Goal: Information Seeking & Learning: Find specific fact

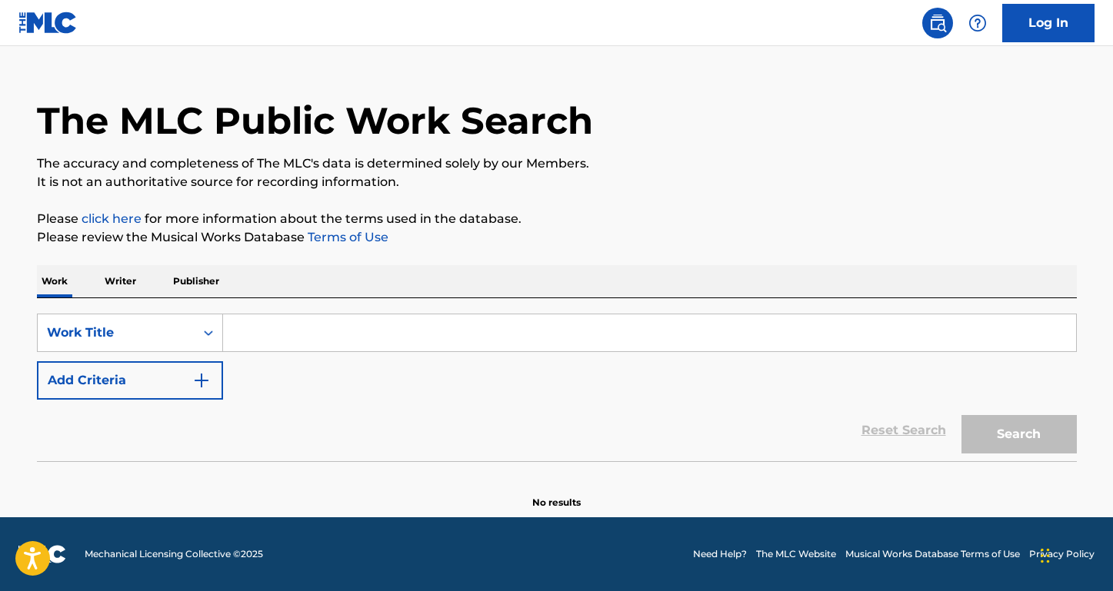
click at [155, 389] on button "Add Criteria" at bounding box center [130, 380] width 186 height 38
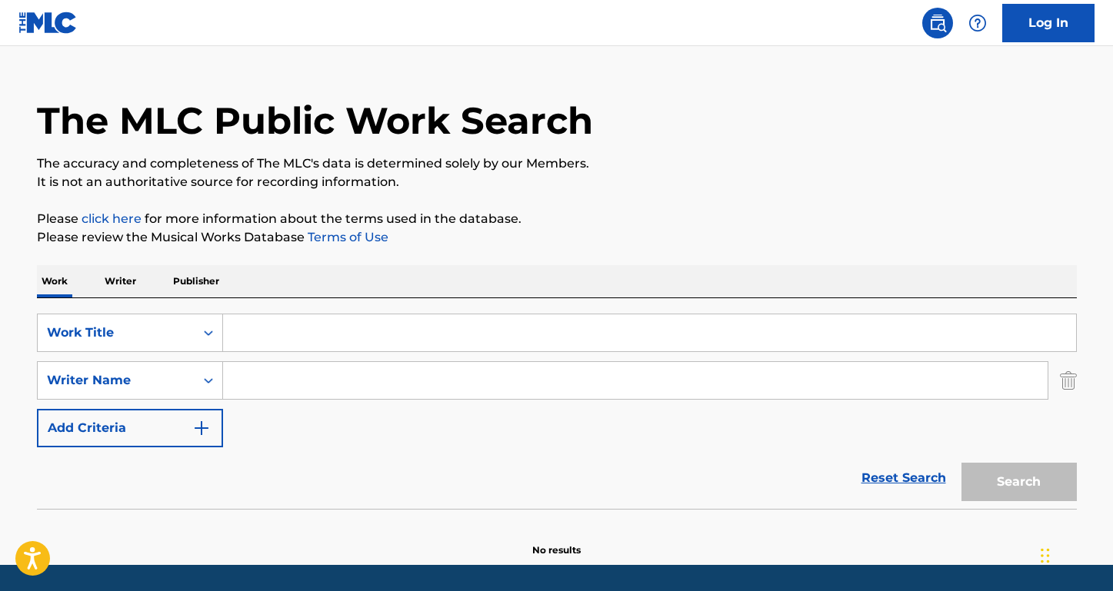
click at [295, 384] on input "Search Form" at bounding box center [635, 380] width 824 height 37
paste input "[PERSON_NAME]"
type input "[PERSON_NAME]"
click at [298, 332] on input "Search Form" at bounding box center [649, 333] width 853 height 37
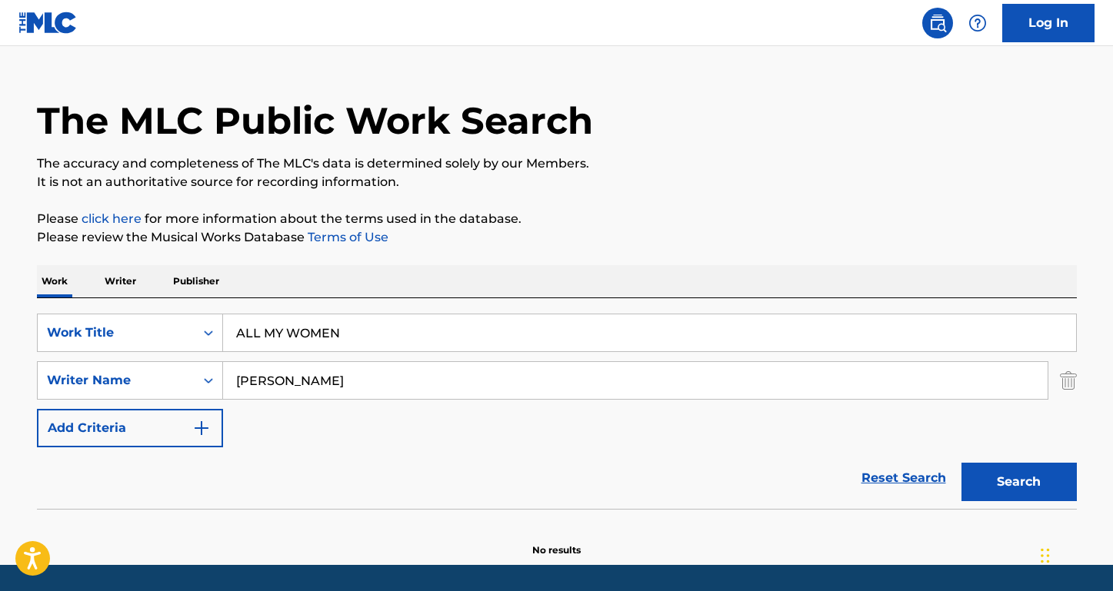
type input "ALL MY WOMEN"
click at [1018, 482] on button "Search" at bounding box center [1018, 482] width 115 height 38
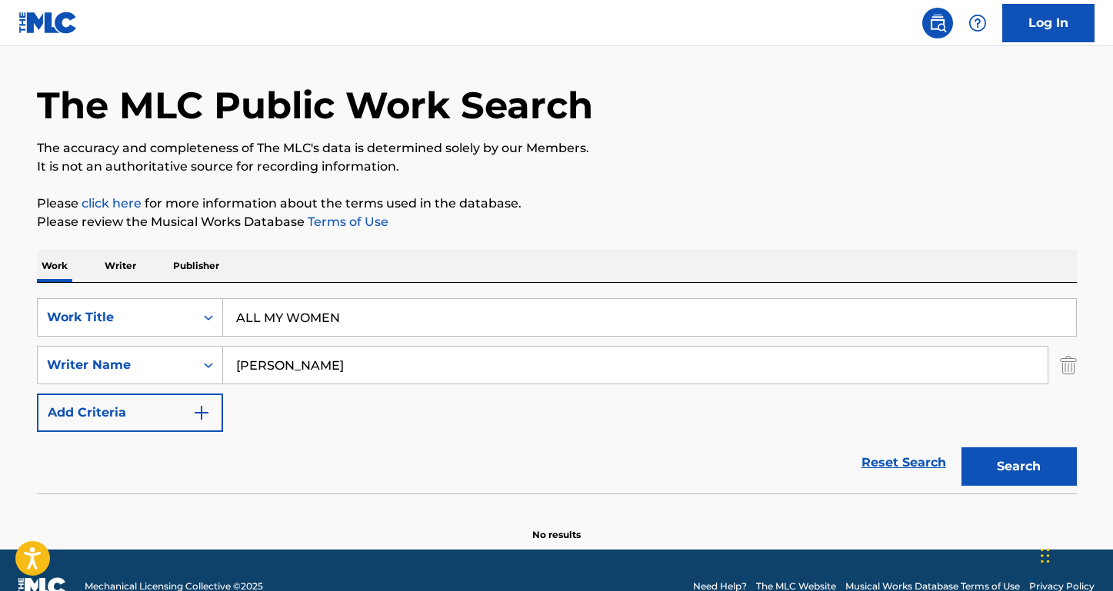
scroll to position [46, 0]
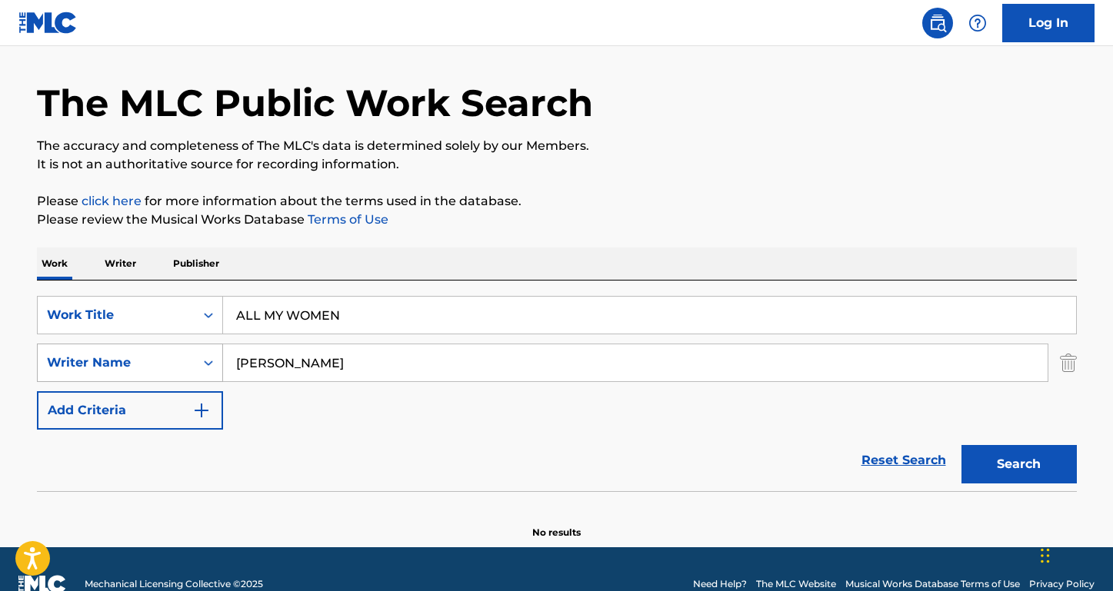
drag, startPoint x: 316, startPoint y: 361, endPoint x: 184, endPoint y: 359, distance: 132.3
click at [184, 359] on div "SearchWithCriteria160b527d-3650-439b-a04f-cafcfb0c581e Writer Name [PERSON_NAME]" at bounding box center [557, 363] width 1040 height 38
type input "[PERSON_NAME]"
click at [1018, 464] on button "Search" at bounding box center [1018, 464] width 115 height 38
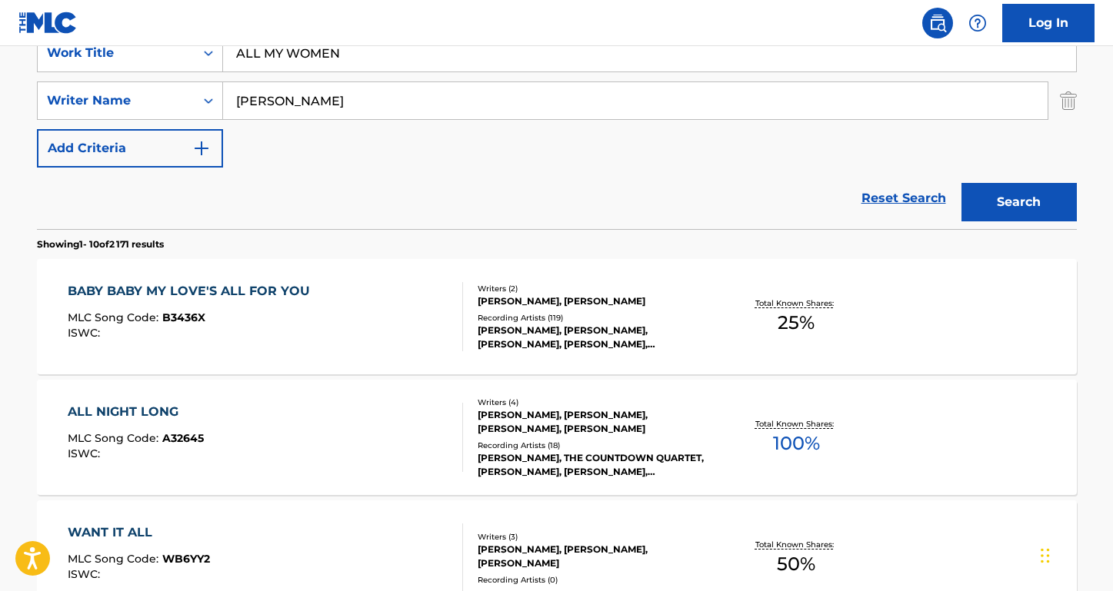
scroll to position [215, 0]
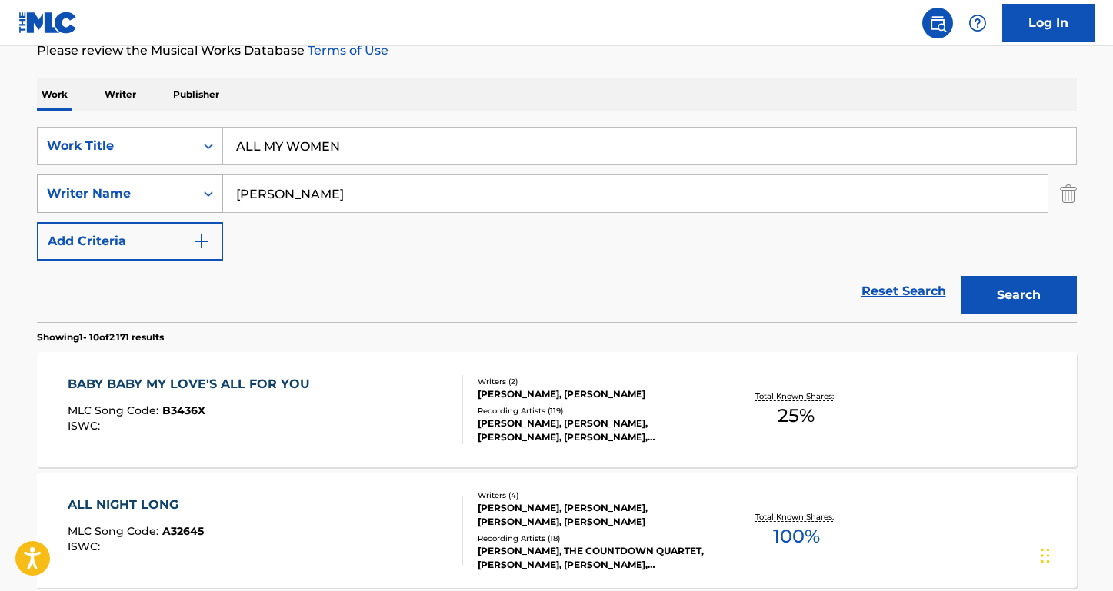
drag, startPoint x: 287, startPoint y: 201, endPoint x: 204, endPoint y: 183, distance: 84.9
click at [204, 183] on div "SearchWithCriteria160b527d-3650-439b-a04f-cafcfb0c581e Writer Name [PERSON_NAME]" at bounding box center [557, 194] width 1040 height 38
click at [1018, 295] on button "Search" at bounding box center [1018, 295] width 115 height 38
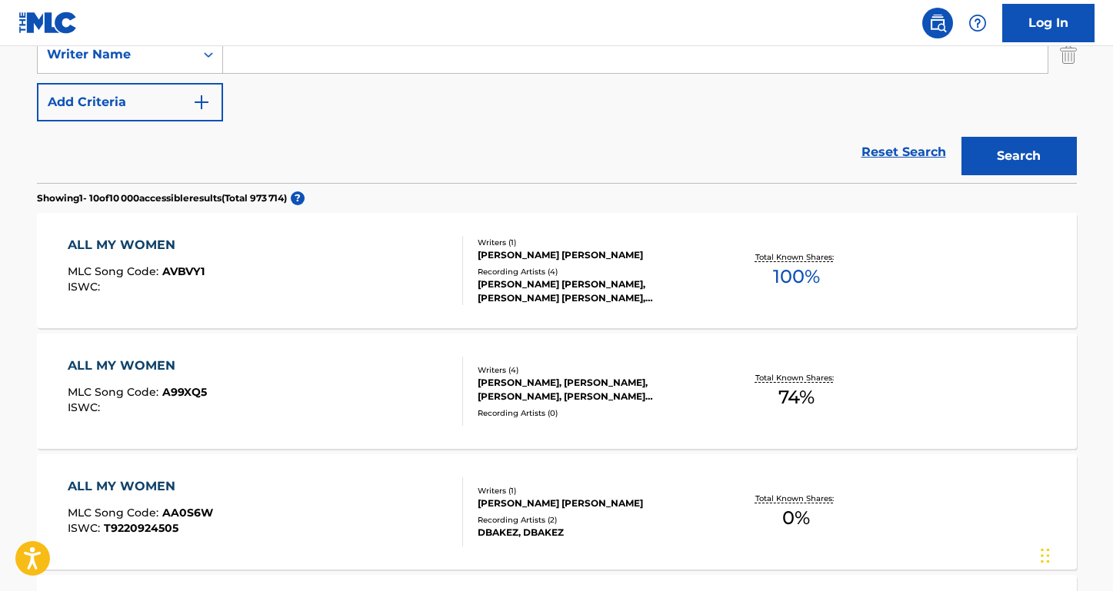
scroll to position [291, 0]
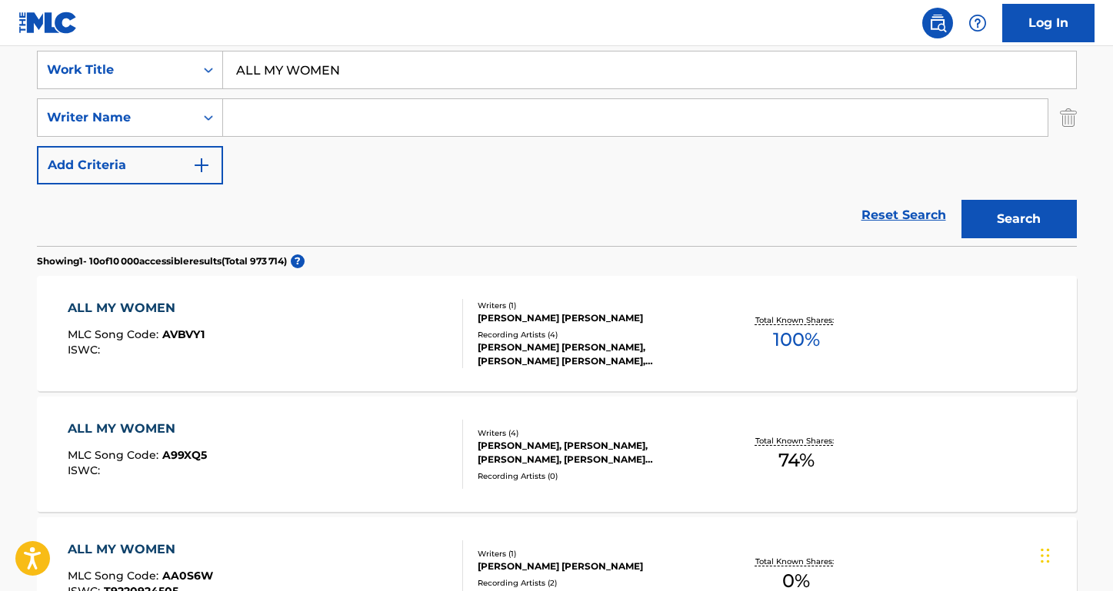
click at [282, 127] on input "Search Form" at bounding box center [635, 117] width 824 height 37
type input "[PERSON_NAME]"
click at [1018, 219] on button "Search" at bounding box center [1018, 219] width 115 height 38
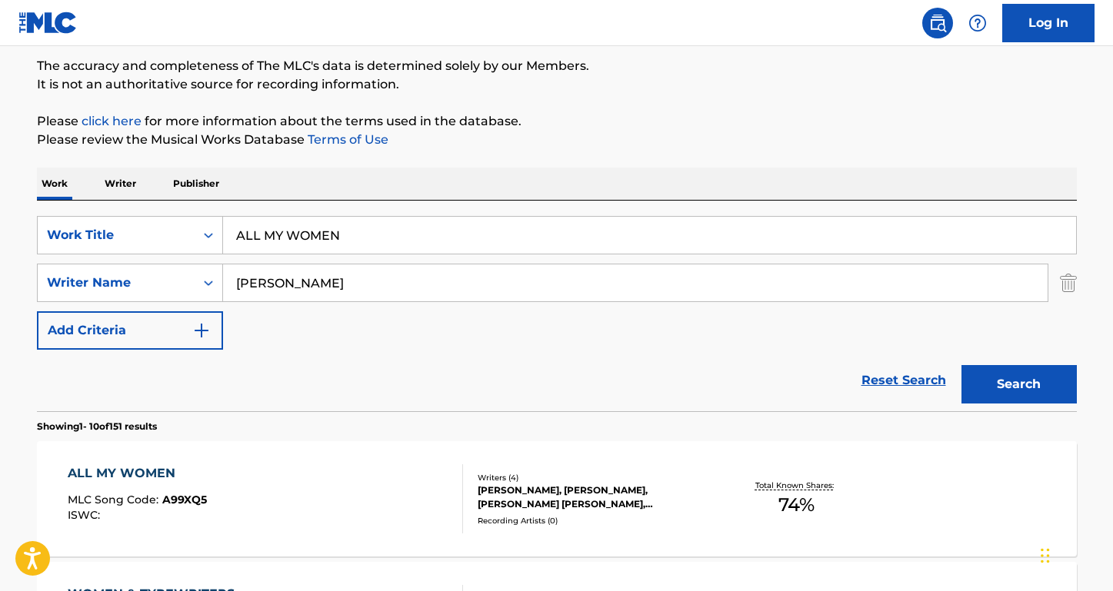
click at [128, 473] on div "ALL MY WOMEN" at bounding box center [137, 473] width 139 height 18
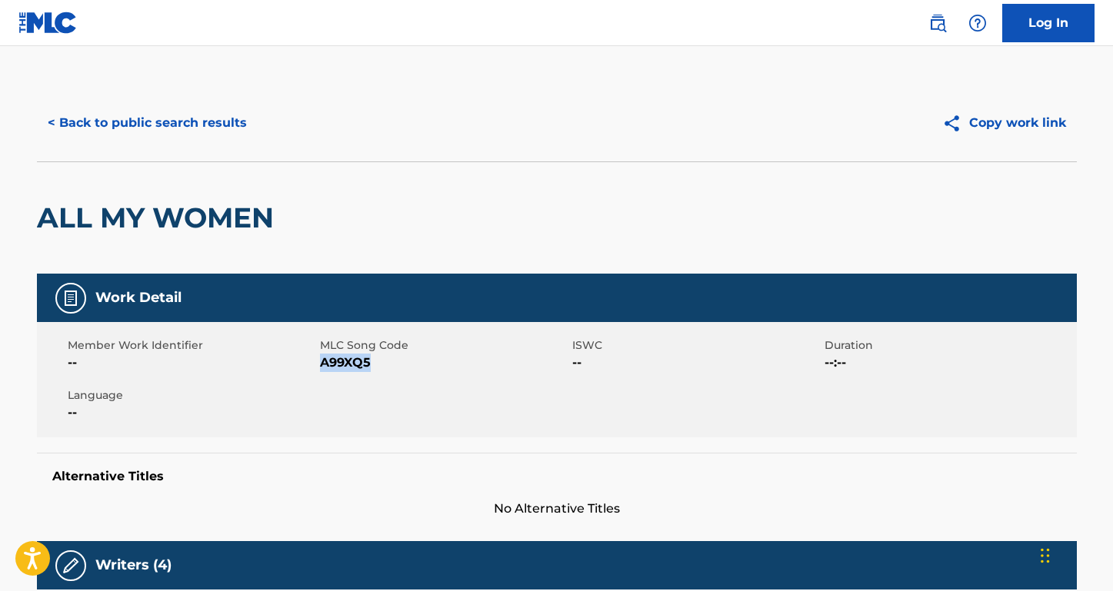
drag, startPoint x: 370, startPoint y: 364, endPoint x: 320, endPoint y: 365, distance: 50.0
click at [320, 365] on span "A99XQ5" at bounding box center [444, 363] width 248 height 18
copy span "A99XQ5"
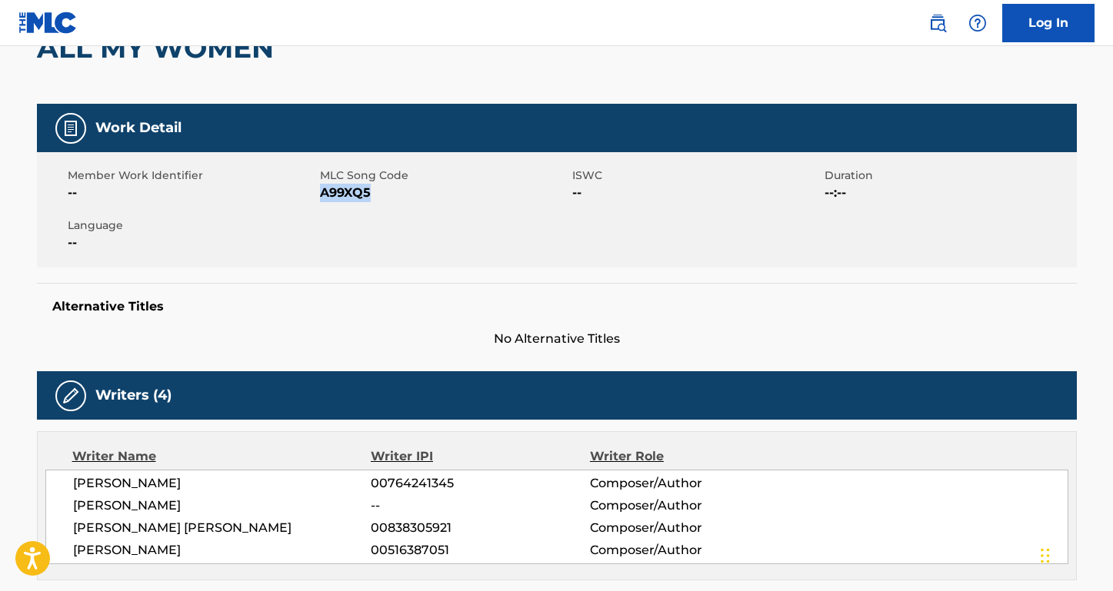
scroll to position [216, 0]
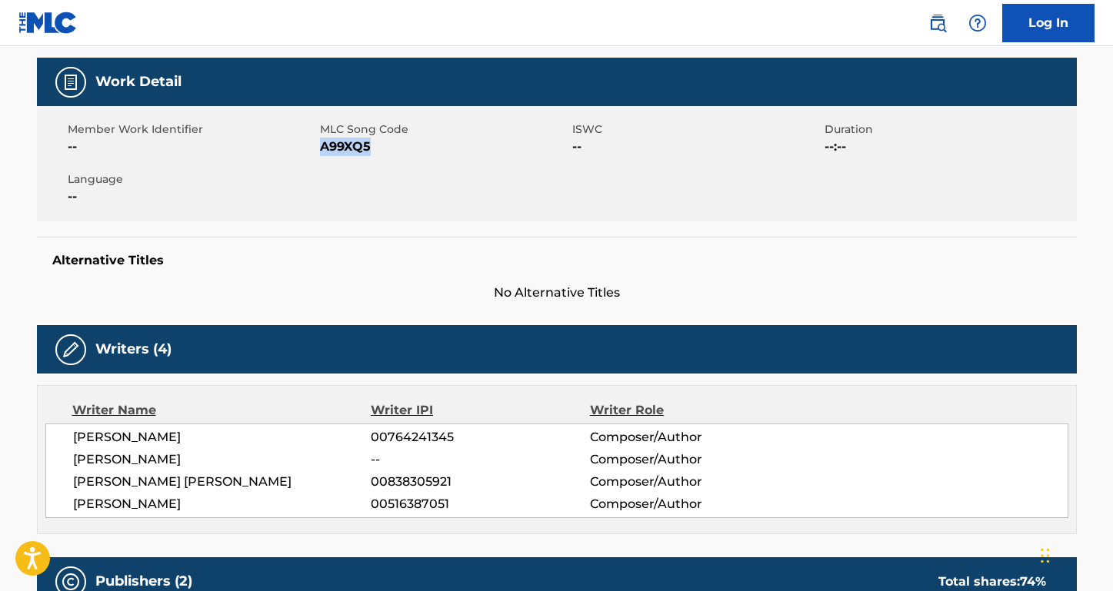
drag, startPoint x: 265, startPoint y: 439, endPoint x: 78, endPoint y: 439, distance: 186.1
click at [78, 439] on span "[PERSON_NAME]" at bounding box center [222, 437] width 298 height 18
copy span "[PERSON_NAME]"
drag, startPoint x: 175, startPoint y: 458, endPoint x: 64, endPoint y: 457, distance: 110.8
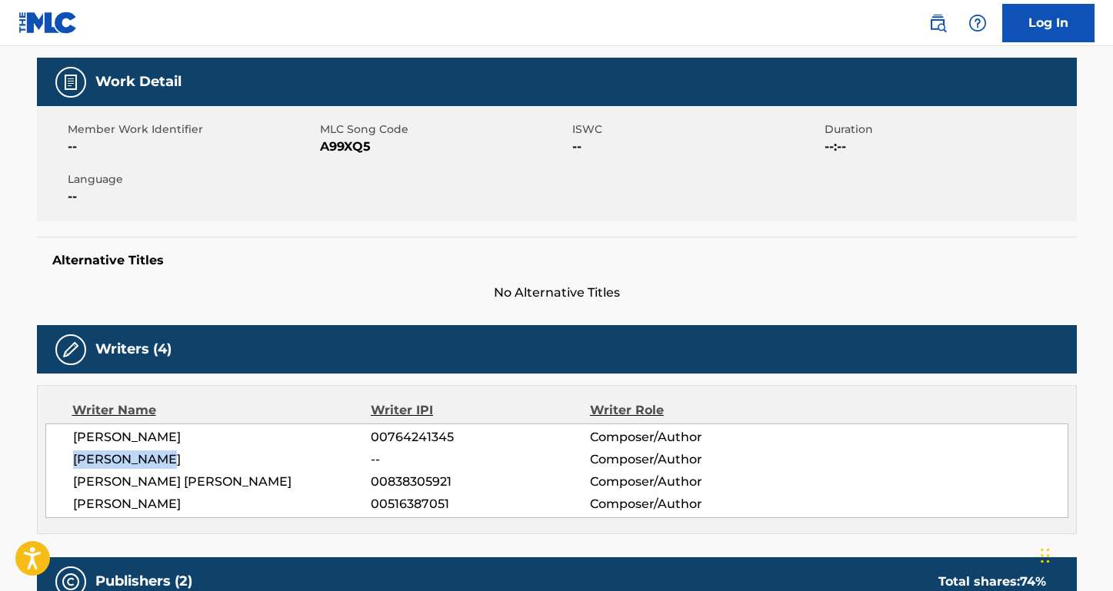
click at [64, 457] on div "[PERSON_NAME] 00764241345 Composer/Author [PERSON_NAME] -- Composer/Author [PER…" at bounding box center [556, 471] width 1023 height 95
copy span "[PERSON_NAME]"
drag, startPoint x: 239, startPoint y: 480, endPoint x: 68, endPoint y: 477, distance: 171.5
click at [68, 477] on div "[PERSON_NAME] 00764241345 Composer/Author [PERSON_NAME] -- Composer/Author [PER…" at bounding box center [556, 471] width 1023 height 95
copy span "[PERSON_NAME] [PERSON_NAME]"
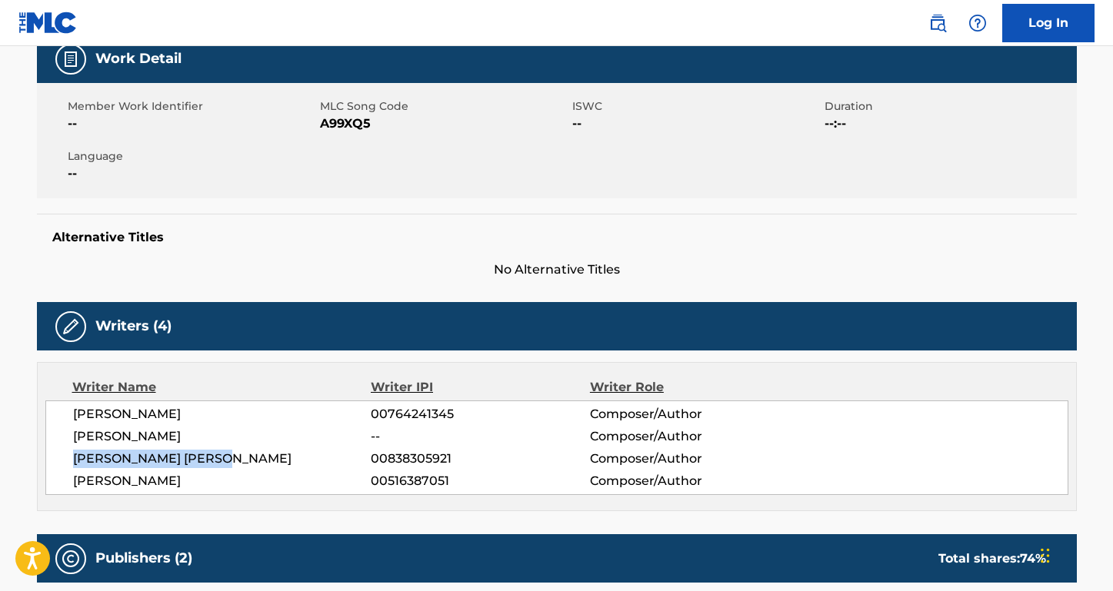
scroll to position [261, 0]
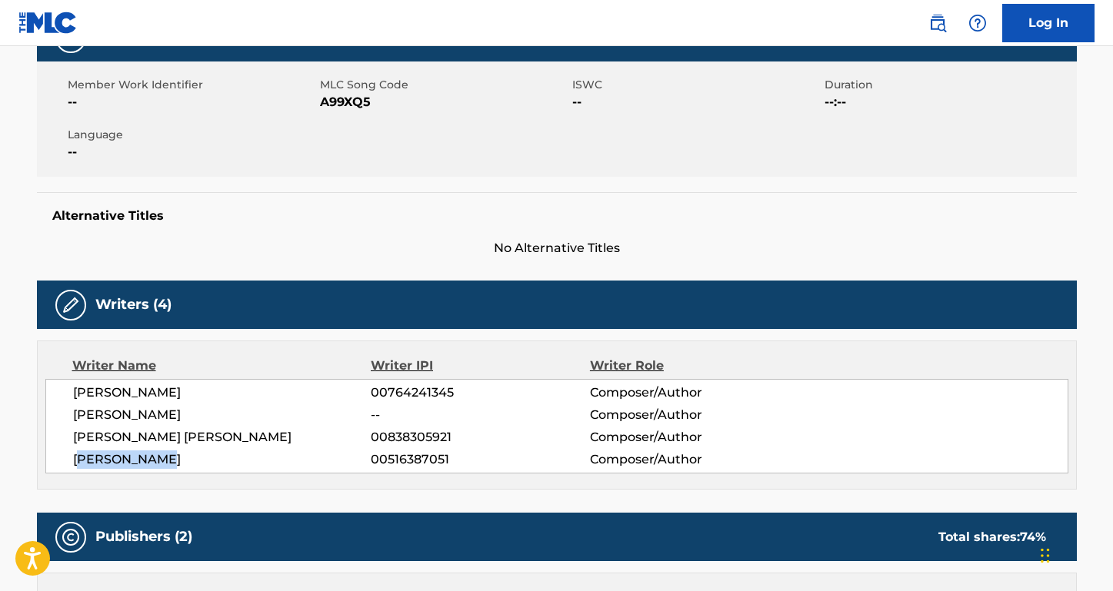
drag, startPoint x: 180, startPoint y: 464, endPoint x: 79, endPoint y: 461, distance: 100.8
click at [78, 461] on span "[PERSON_NAME]" at bounding box center [222, 460] width 298 height 18
copy span "[PERSON_NAME]"
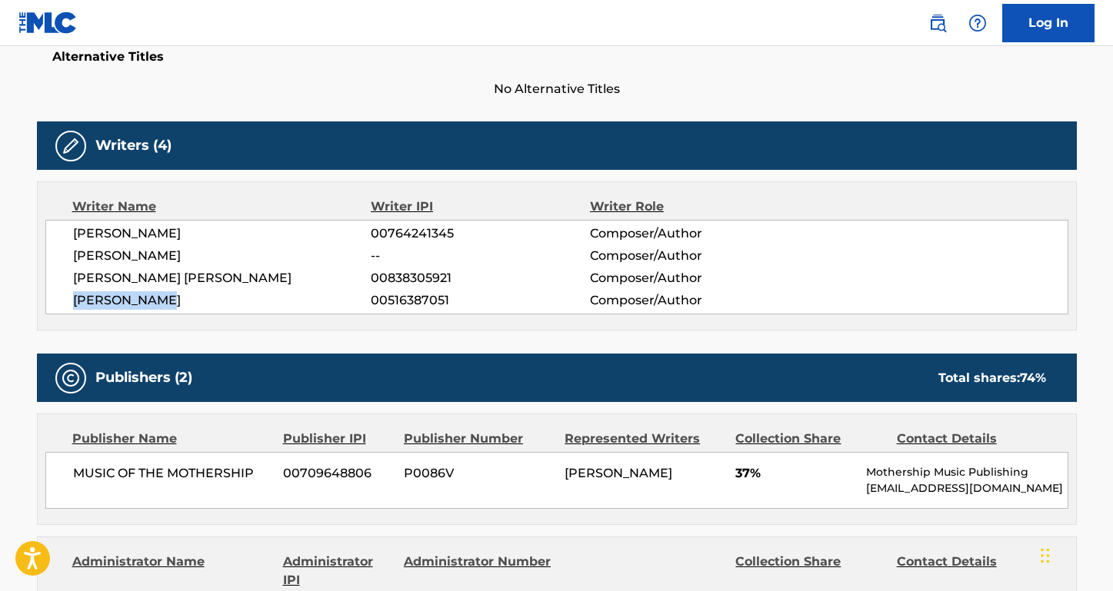
scroll to position [481, 0]
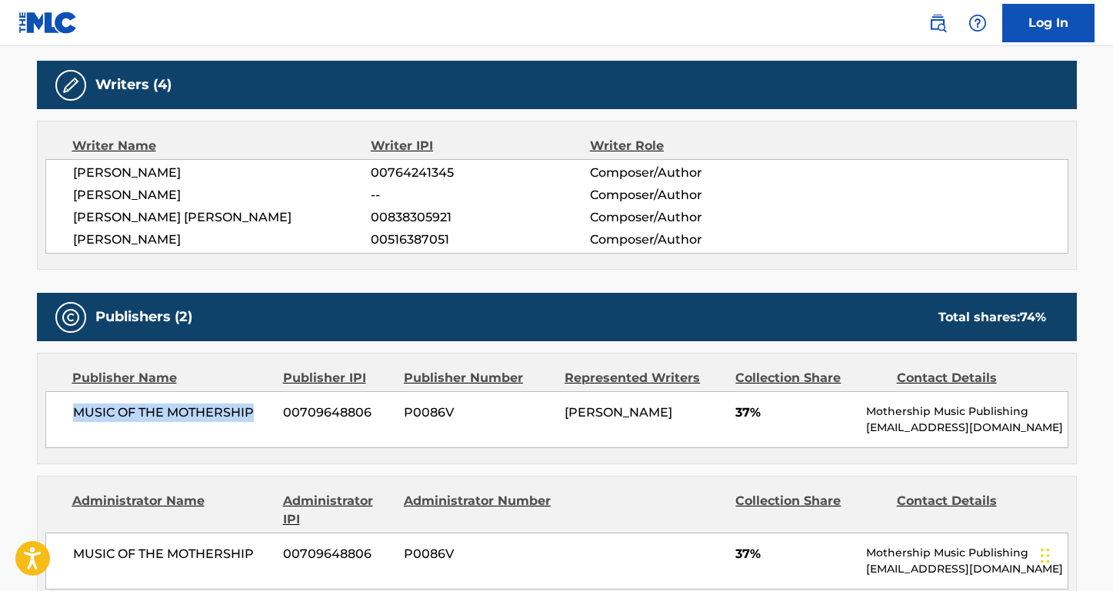
drag, startPoint x: 259, startPoint y: 415, endPoint x: 48, endPoint y: 411, distance: 211.5
click at [47, 411] on div "MUSIC OF THE MOTHERSHIP 00709648806 P0086V [PERSON_NAME] 37% Mothership Music P…" at bounding box center [556, 419] width 1023 height 57
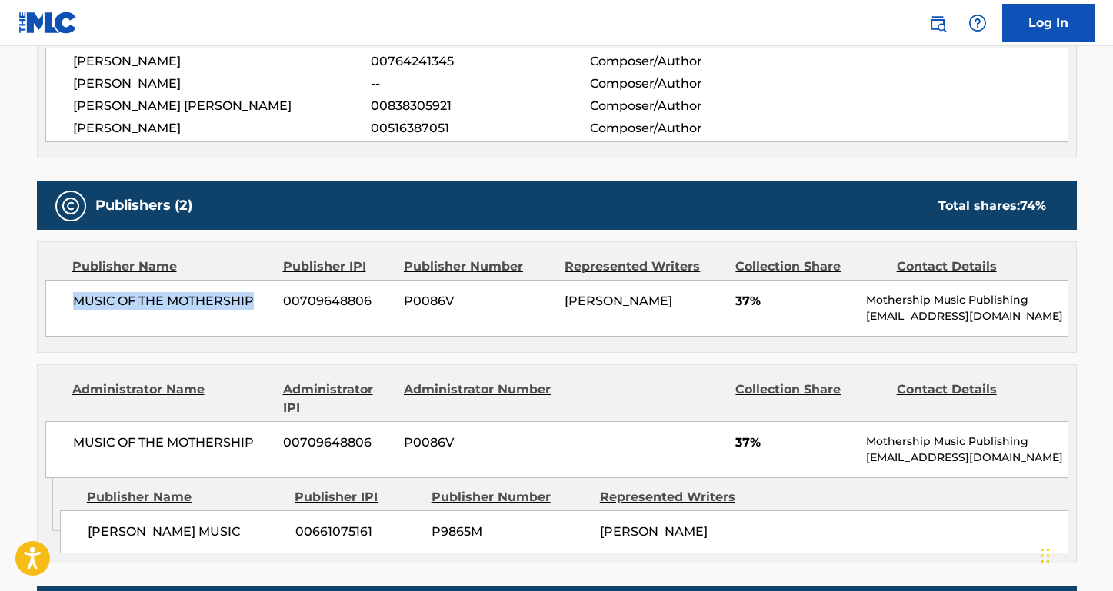
scroll to position [594, 0]
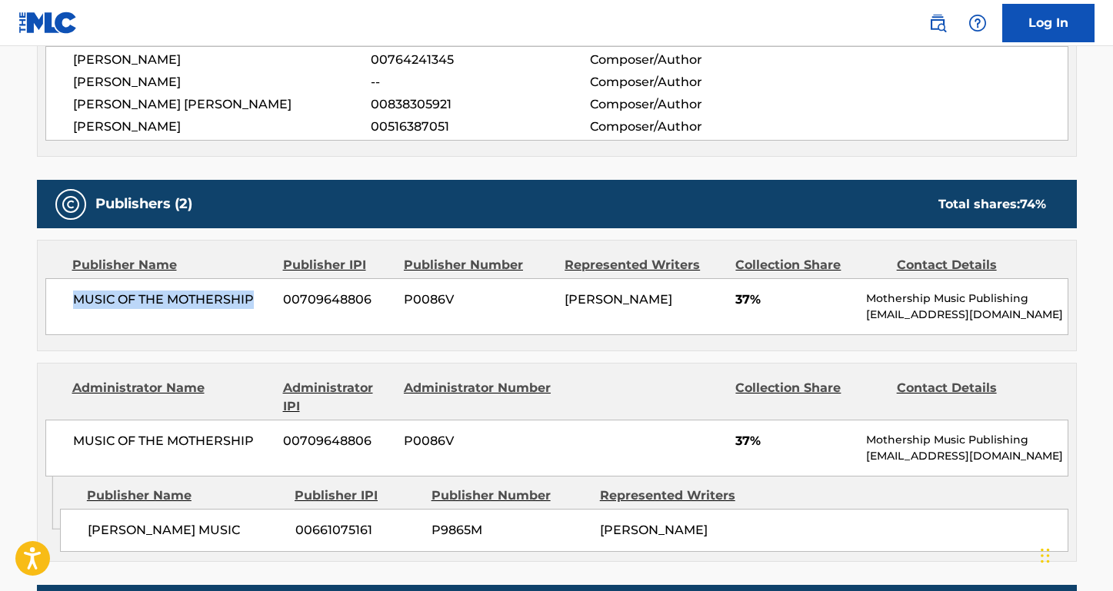
copy span "MUSIC OF THE MOTHERSHIP"
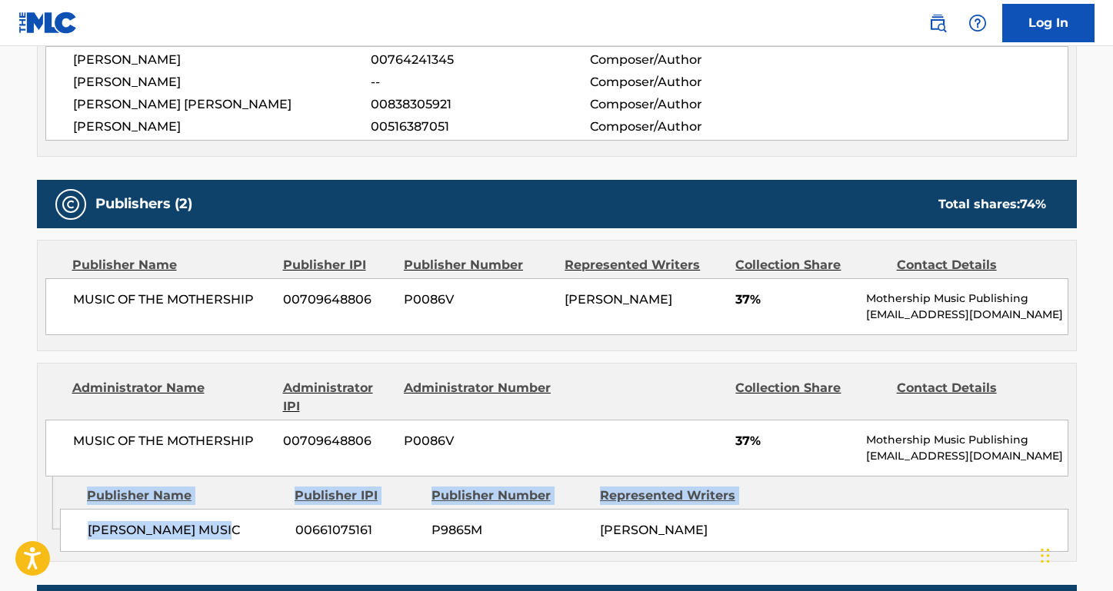
drag, startPoint x: 236, startPoint y: 534, endPoint x: 48, endPoint y: 529, distance: 187.7
click at [48, 529] on div "Admin Original Publisher Connecting Line Publisher Name Publisher IPI Publisher…" at bounding box center [557, 519] width 1038 height 85
copy div "Admin Original Publisher Connecting Line Publisher Name Publisher IPI Publisher…"
click at [241, 502] on div "Publisher Name" at bounding box center [185, 496] width 196 height 18
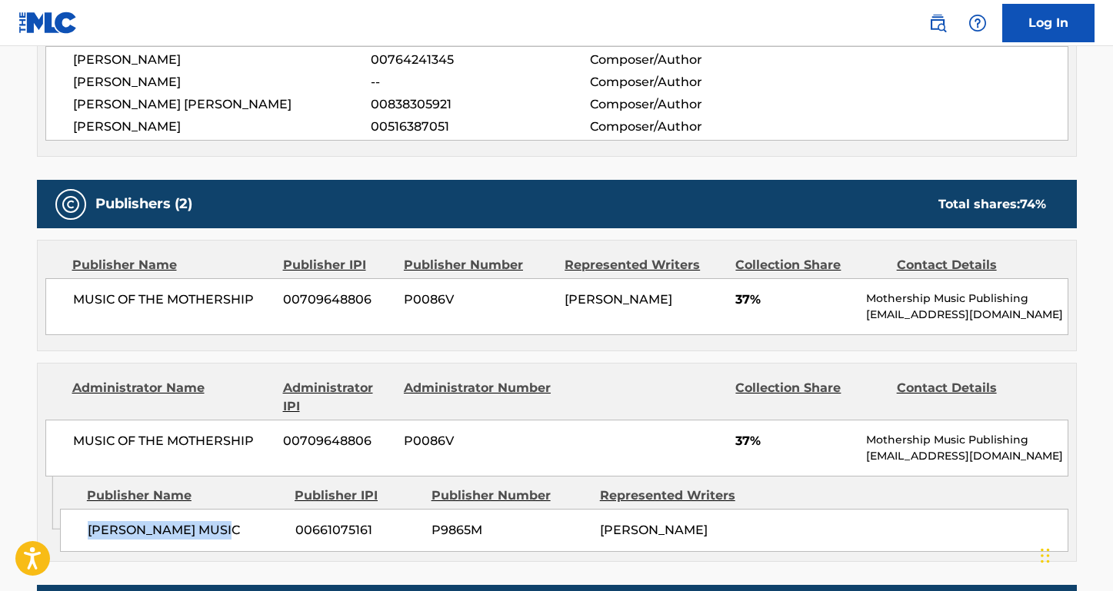
drag, startPoint x: 245, startPoint y: 524, endPoint x: 79, endPoint y: 533, distance: 165.6
click at [79, 533] on div "[PERSON_NAME] MUSIC 00661075161 P9865M [PERSON_NAME]" at bounding box center [564, 530] width 1008 height 43
copy span "[PERSON_NAME] MUSIC"
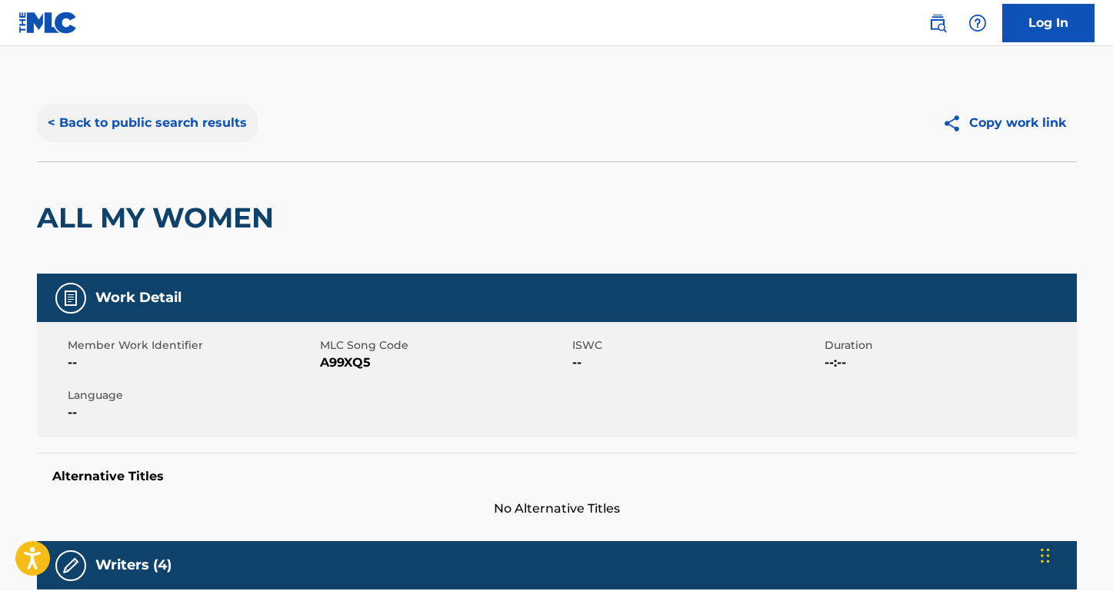
scroll to position [0, 0]
click at [206, 132] on button "< Back to public search results" at bounding box center [147, 123] width 221 height 38
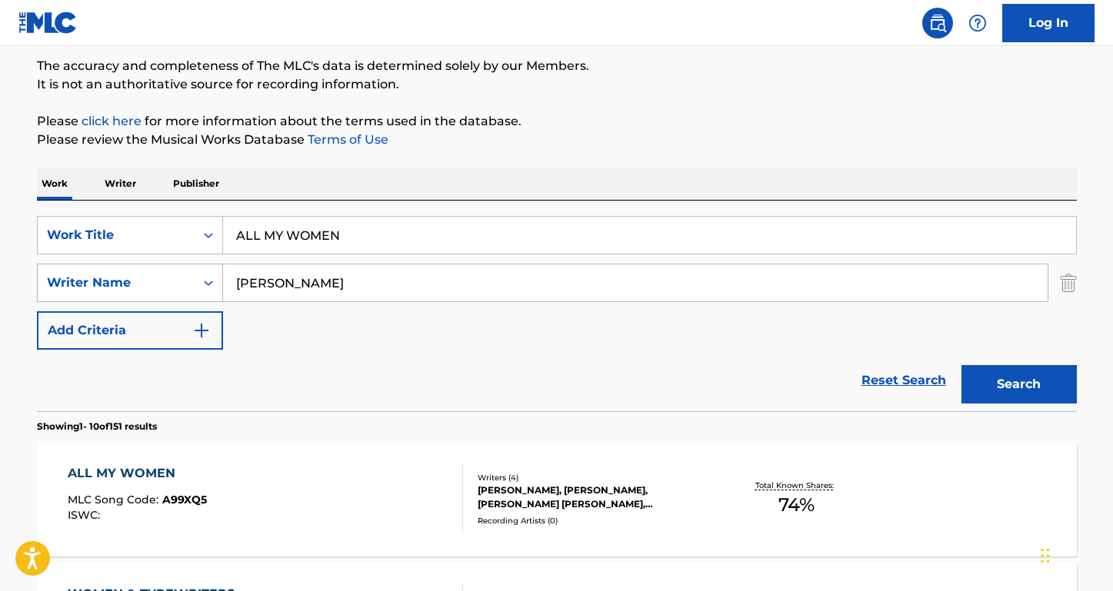
drag, startPoint x: 298, startPoint y: 286, endPoint x: 199, endPoint y: 281, distance: 99.4
click at [194, 283] on div "SearchWithCriteria160b527d-3650-439b-a04f-cafcfb0c581e Writer Name [PERSON_NAME]" at bounding box center [557, 283] width 1040 height 38
paste input "[PERSON_NAME] [PERSON_NAME]"
type input "[PERSON_NAME] [PERSON_NAME]"
drag, startPoint x: 345, startPoint y: 237, endPoint x: 197, endPoint y: 235, distance: 148.4
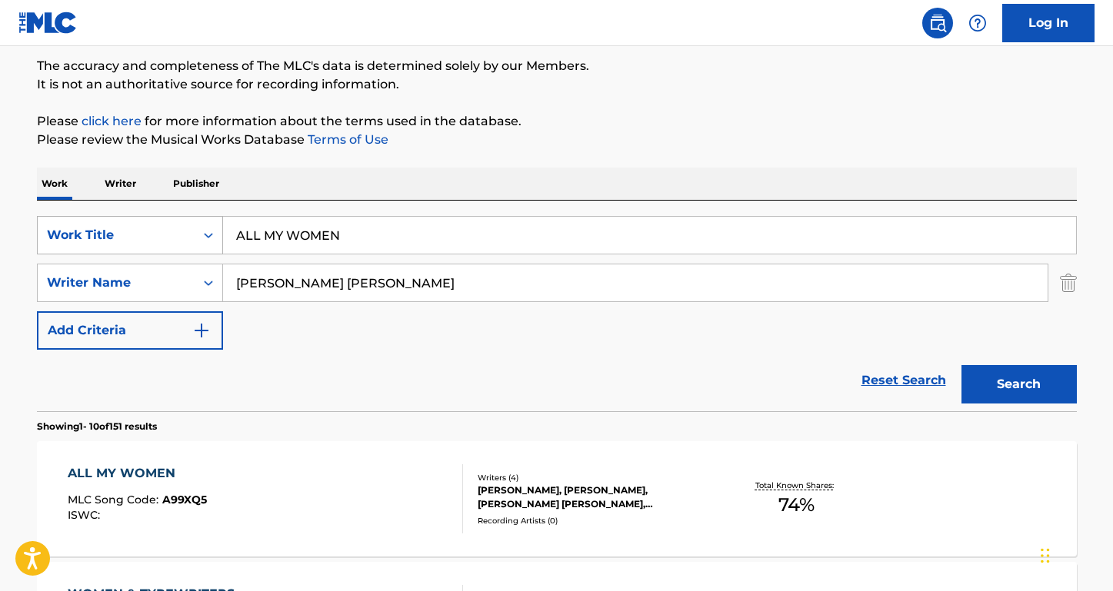
click at [197, 235] on div "SearchWithCriteria947fe26c-4eb3-4423-97b6-ab0c4cf5d48e Work Title ALL MY WOMEN" at bounding box center [557, 235] width 1040 height 38
type input "CODA"
click at [1018, 385] on button "Search" at bounding box center [1018, 384] width 115 height 38
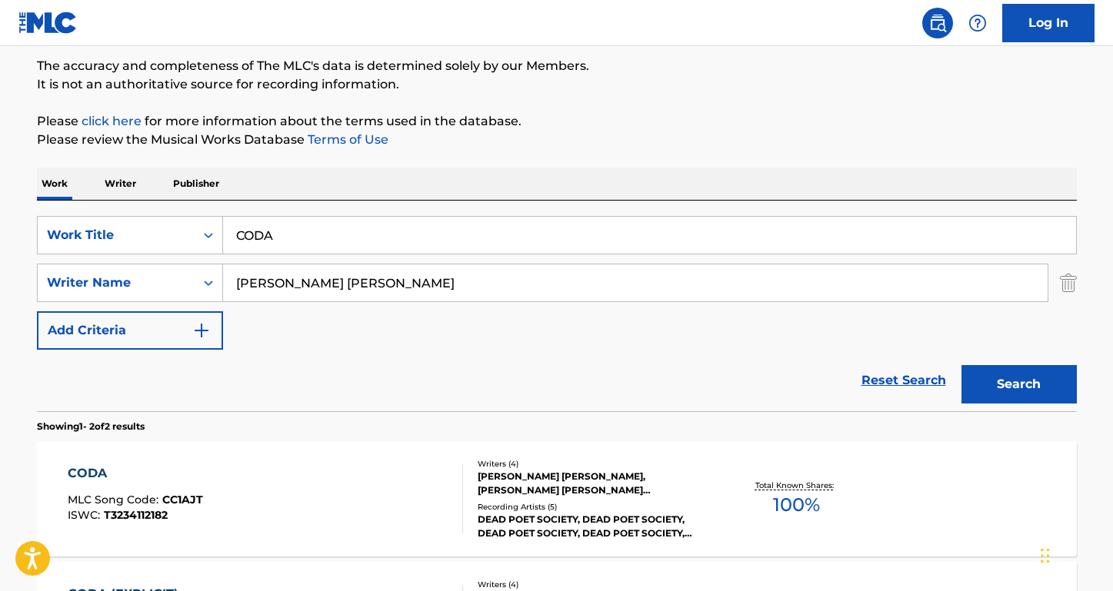
click at [101, 474] on div "CODA" at bounding box center [135, 473] width 135 height 18
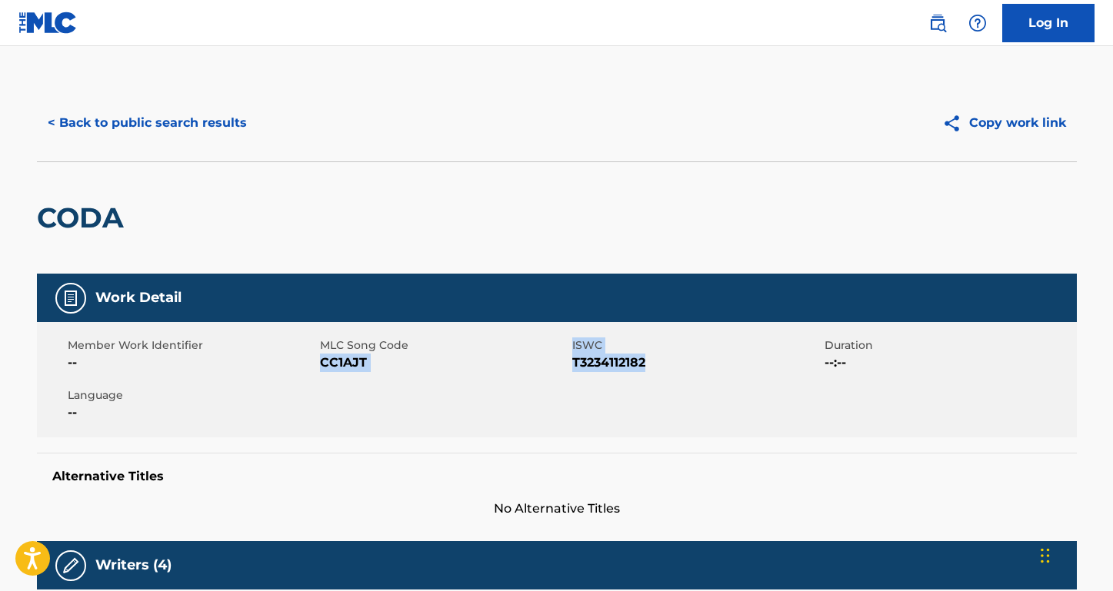
drag, startPoint x: 688, startPoint y: 361, endPoint x: 321, endPoint y: 363, distance: 366.8
click at [321, 363] on div "Member Work Identifier -- MLC Song Code CC1AJT ISWC T3234112182 Duration --:-- …" at bounding box center [557, 379] width 1040 height 115
copy div "CC1AJT ISWC T3234112182"
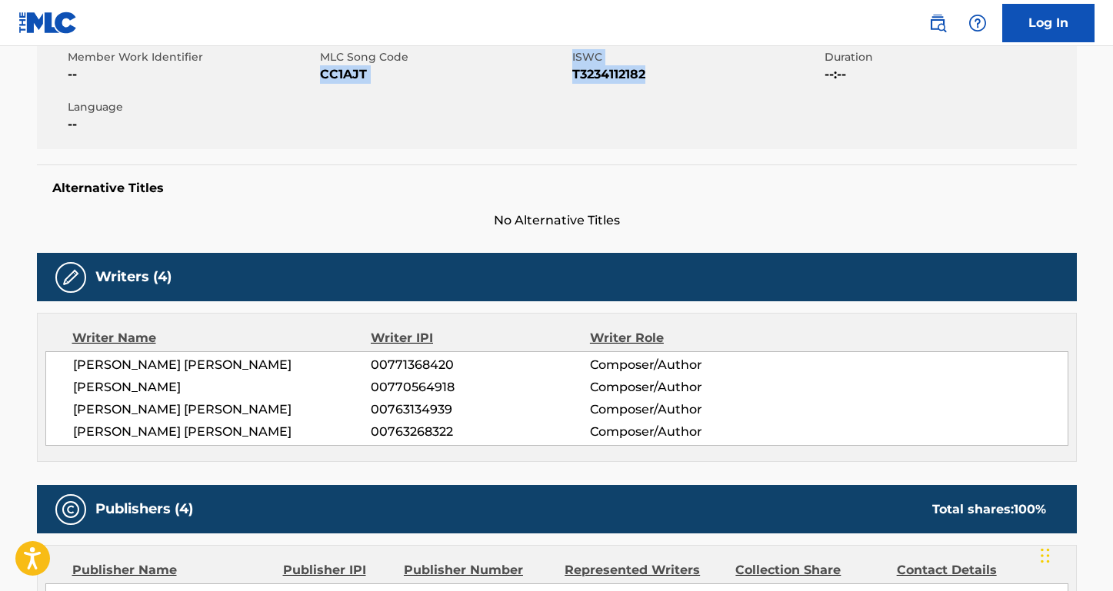
scroll to position [348, 0]
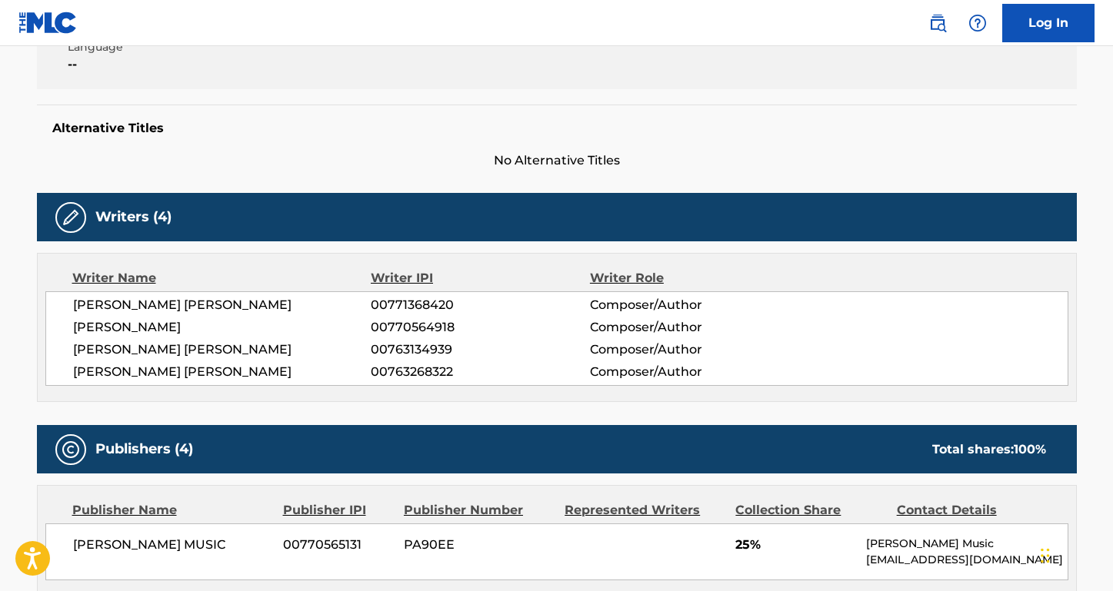
drag, startPoint x: 336, startPoint y: 301, endPoint x: 52, endPoint y: 301, distance: 284.5
click at [52, 301] on div "[PERSON_NAME] [PERSON_NAME] 00771368420 Composer/Author [PERSON_NAME] 007705649…" at bounding box center [556, 338] width 1023 height 95
drag, startPoint x: 298, startPoint y: 330, endPoint x: 22, endPoint y: 328, distance: 276.9
drag, startPoint x: 245, startPoint y: 352, endPoint x: 41, endPoint y: 352, distance: 204.6
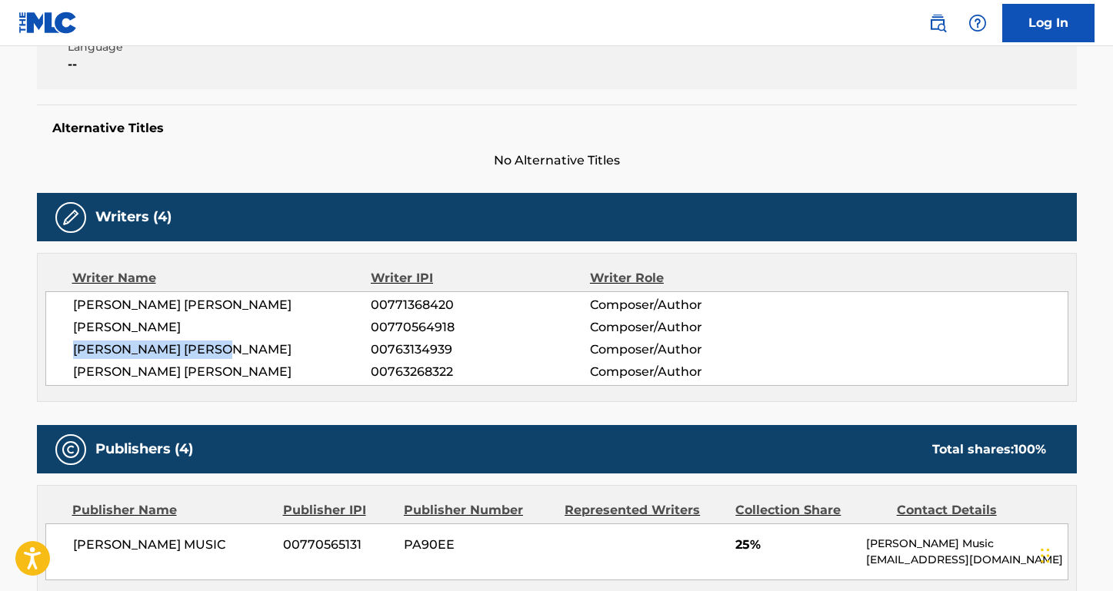
click at [41, 352] on div "Writer Name Writer IPI Writer Role [PERSON_NAME] [PERSON_NAME] 00771368420 Comp…" at bounding box center [557, 327] width 1040 height 149
drag, startPoint x: 240, startPoint y: 377, endPoint x: 65, endPoint y: 368, distance: 174.8
click at [65, 368] on div "[PERSON_NAME] [PERSON_NAME] 00771368420 Composer/Author [PERSON_NAME] 007705649…" at bounding box center [556, 338] width 1023 height 95
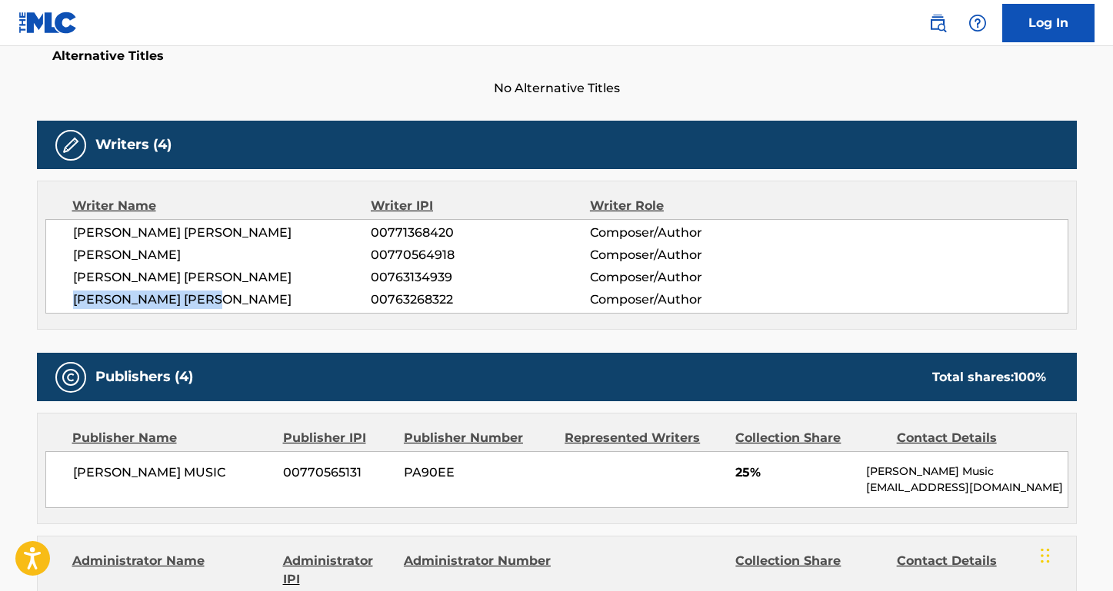
scroll to position [537, 0]
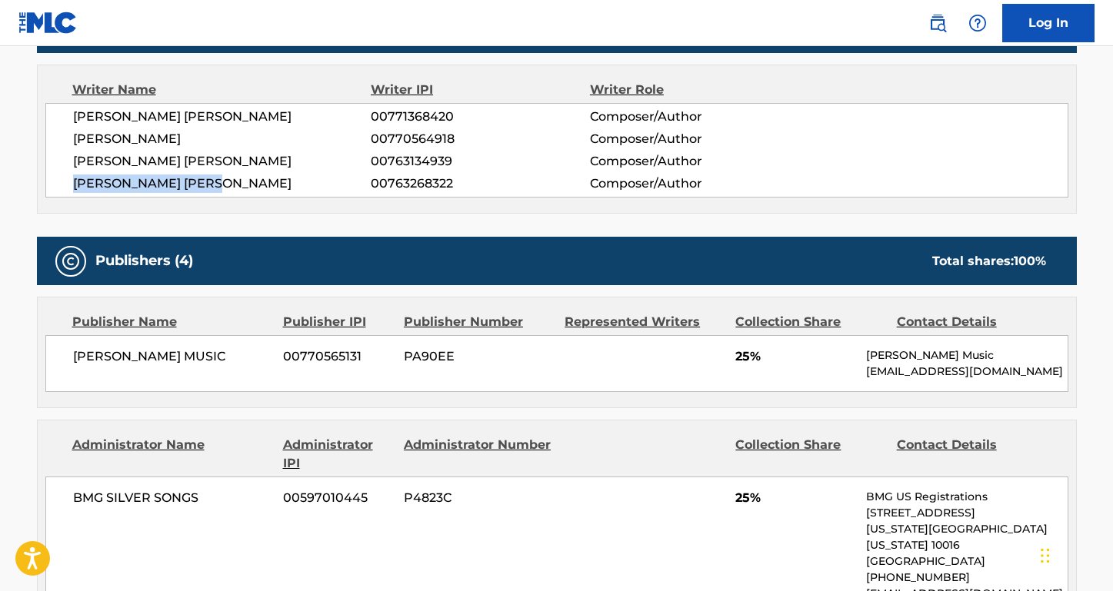
drag, startPoint x: 265, startPoint y: 358, endPoint x: 54, endPoint y: 351, distance: 211.6
click at [54, 351] on div "[PERSON_NAME] MUSIC 00770565131 PA90EE 25% [PERSON_NAME] Music [EMAIL_ADDRESS][…" at bounding box center [556, 363] width 1023 height 57
drag, startPoint x: 209, startPoint y: 492, endPoint x: 82, endPoint y: 491, distance: 126.9
click at [82, 491] on span "BMG SILVER SONGS" at bounding box center [172, 498] width 199 height 18
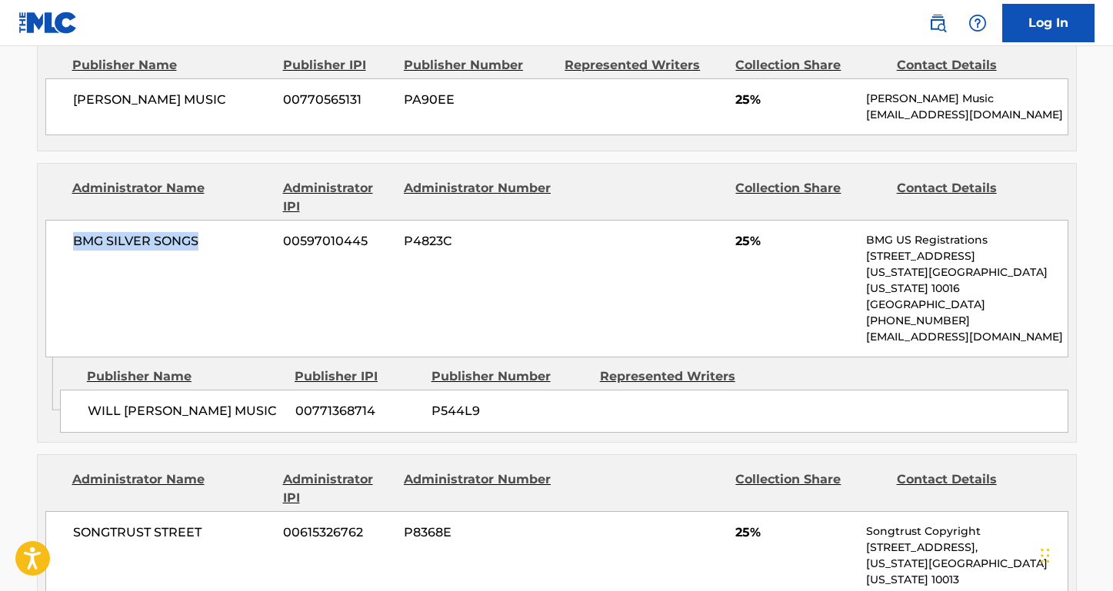
scroll to position [849, 0]
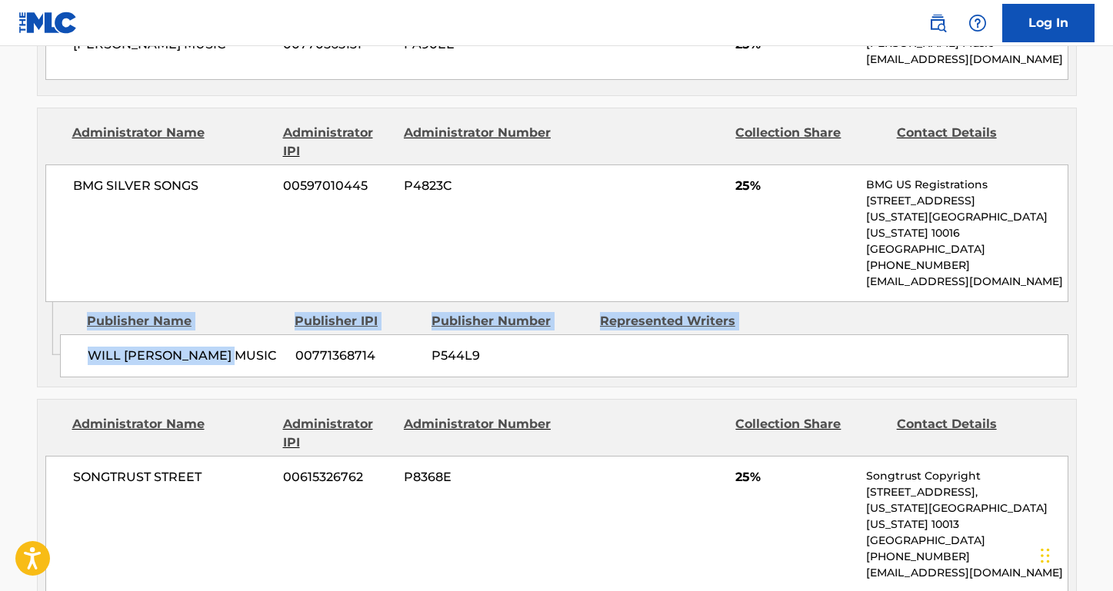
drag, startPoint x: 258, startPoint y: 336, endPoint x: 56, endPoint y: 335, distance: 201.5
click at [56, 335] on div "Admin Original Publisher Connecting Line Publisher Name Publisher IPI Publisher…" at bounding box center [557, 344] width 1038 height 85
click at [171, 347] on span "WILL [PERSON_NAME] MUSIC" at bounding box center [186, 356] width 196 height 18
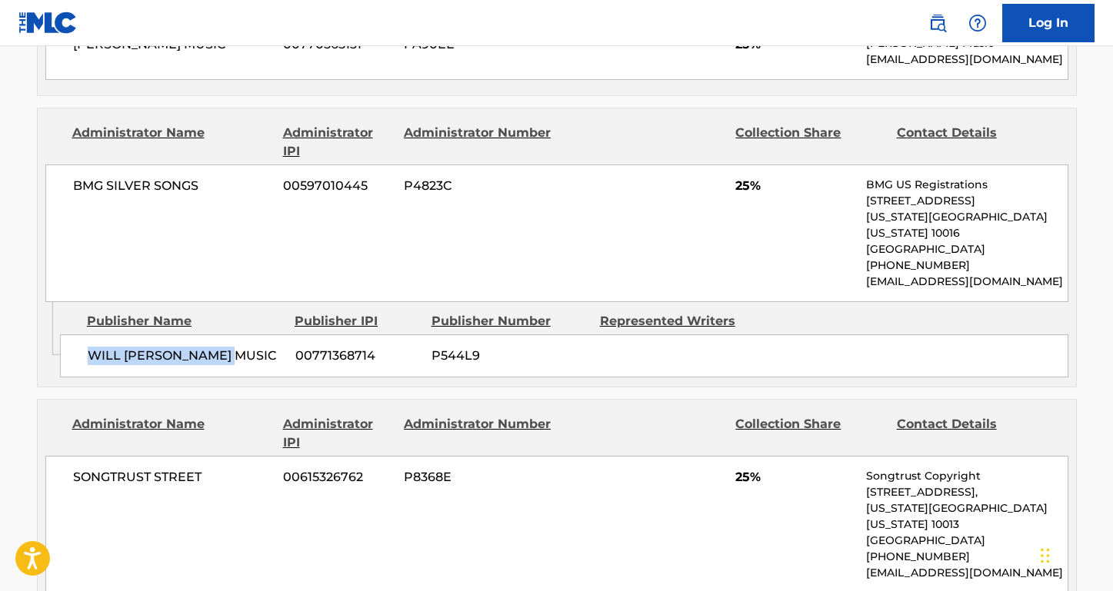
drag, startPoint x: 255, startPoint y: 346, endPoint x: 79, endPoint y: 338, distance: 176.3
click at [79, 338] on div "WILL [PERSON_NAME] MUSIC 00771368714 P544L9" at bounding box center [564, 356] width 1008 height 43
drag, startPoint x: 202, startPoint y: 460, endPoint x: 43, endPoint y: 460, distance: 159.2
click at [42, 460] on div "Administrator Name Administrator IPI Administrator Number Collection Share Cont…" at bounding box center [557, 497] width 1038 height 194
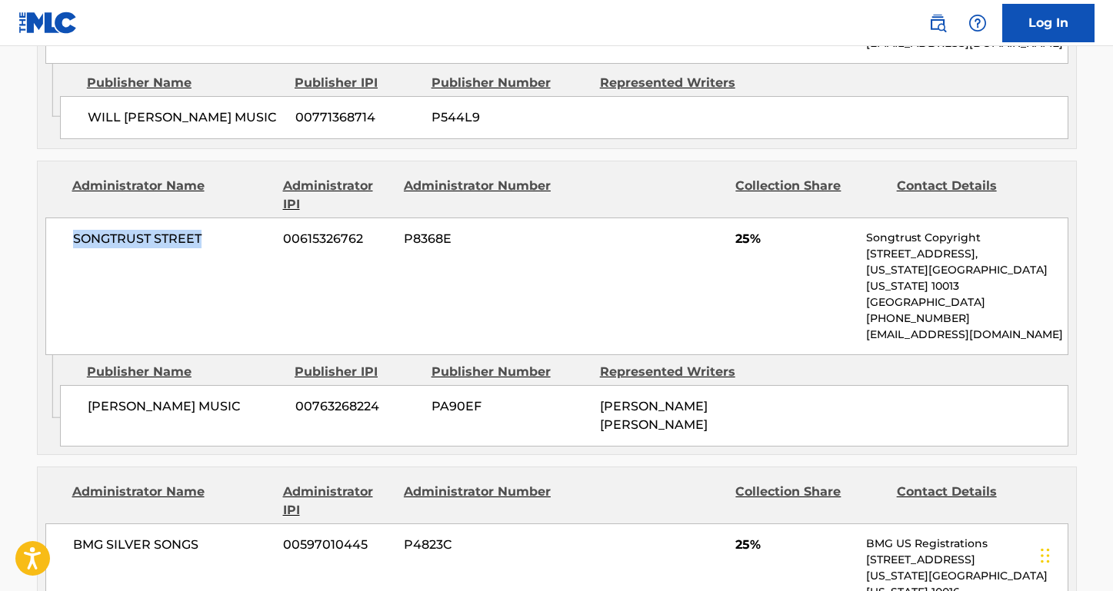
scroll to position [1143, 0]
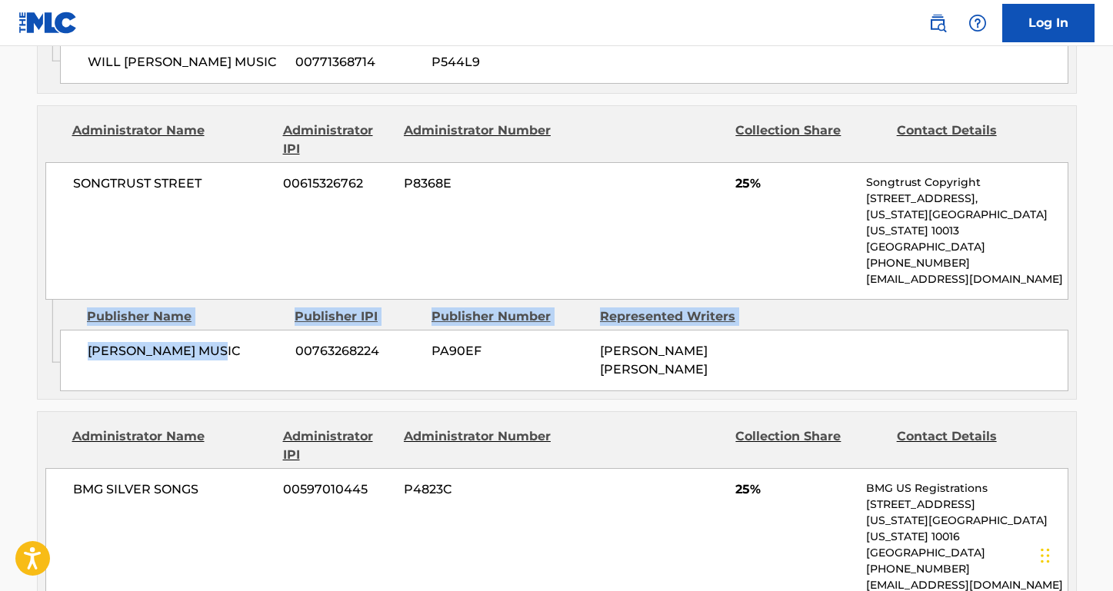
drag, startPoint x: 231, startPoint y: 324, endPoint x: 59, endPoint y: 305, distance: 172.6
click at [60, 330] on div "[PERSON_NAME] MUSIC 00763268224 PA90EF [PERSON_NAME] [PERSON_NAME]" at bounding box center [564, 361] width 1008 height 62
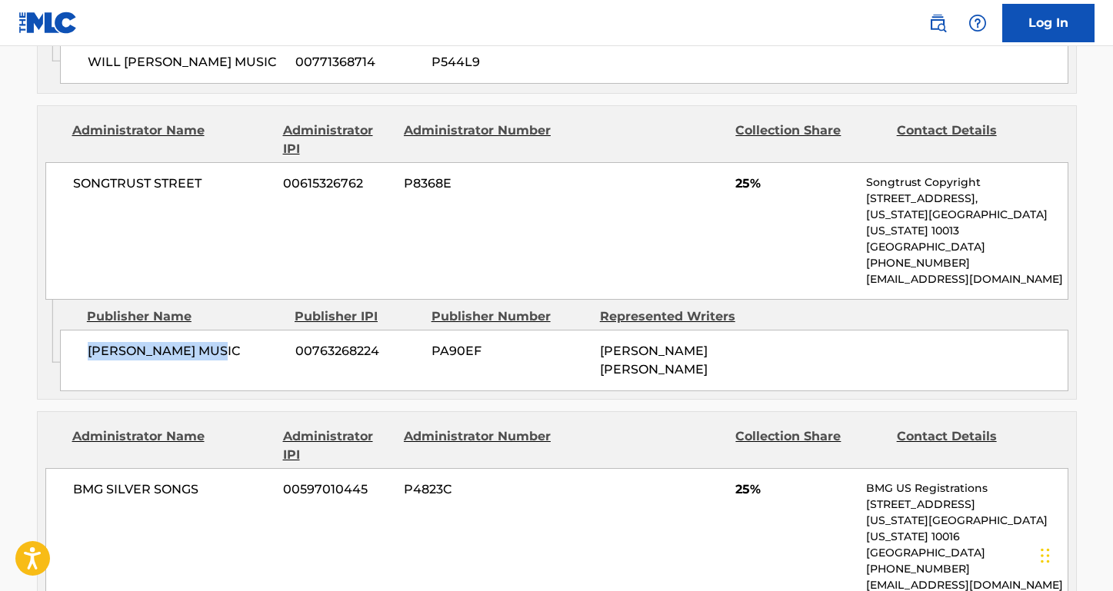
click at [178, 342] on span "[PERSON_NAME] MUSIC" at bounding box center [186, 351] width 196 height 18
drag, startPoint x: 218, startPoint y: 311, endPoint x: 86, endPoint y: 311, distance: 131.5
click at [86, 330] on div "[PERSON_NAME] MUSIC 00763268224 PA90EF [PERSON_NAME] [PERSON_NAME]" at bounding box center [564, 361] width 1008 height 62
drag, startPoint x: 212, startPoint y: 458, endPoint x: 53, endPoint y: 458, distance: 159.2
click at [53, 468] on div "BMG SILVER SONGS 00597010445 P4823C 25% BMG US Registrations [STREET_ADDRESS][U…" at bounding box center [556, 537] width 1023 height 138
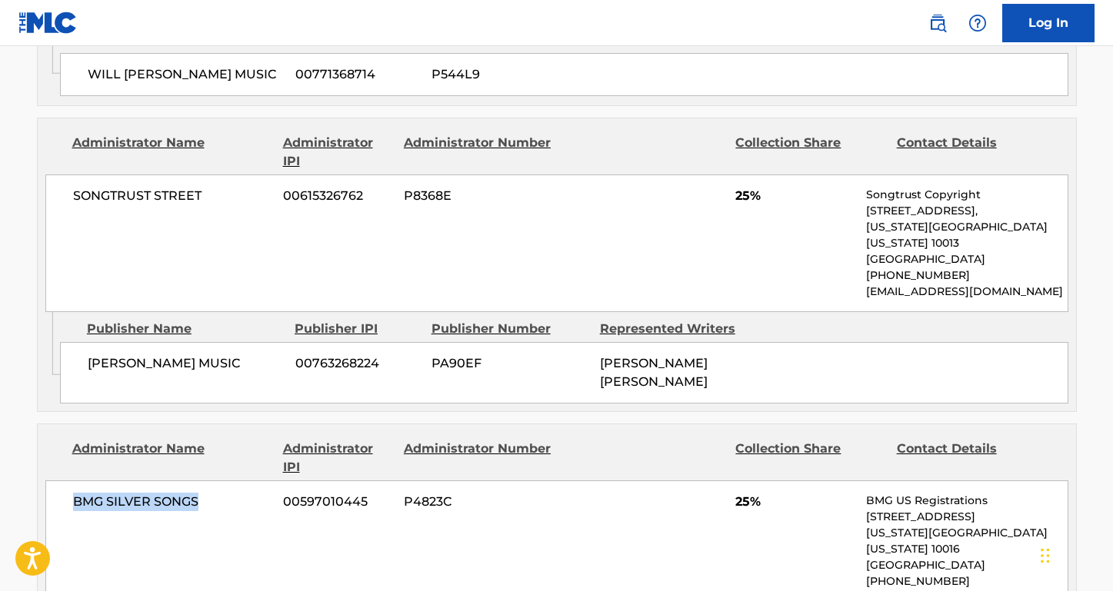
scroll to position [1247, 0]
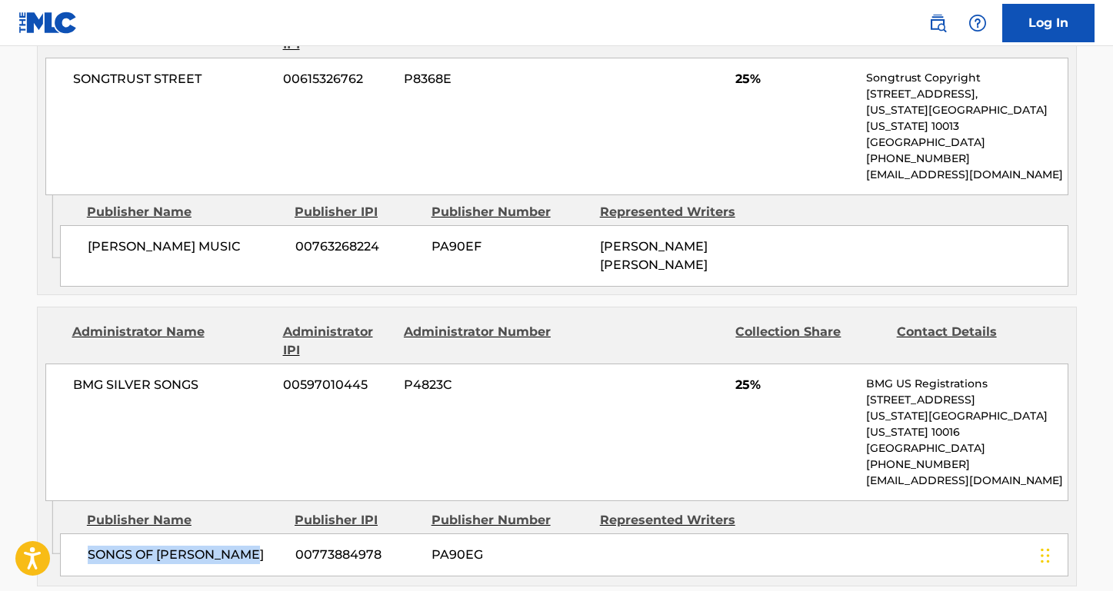
drag, startPoint x: 248, startPoint y: 504, endPoint x: 73, endPoint y: 504, distance: 175.3
click at [73, 534] on div "SONGS OF [PERSON_NAME] 00773884978 PA90EG" at bounding box center [564, 555] width 1008 height 43
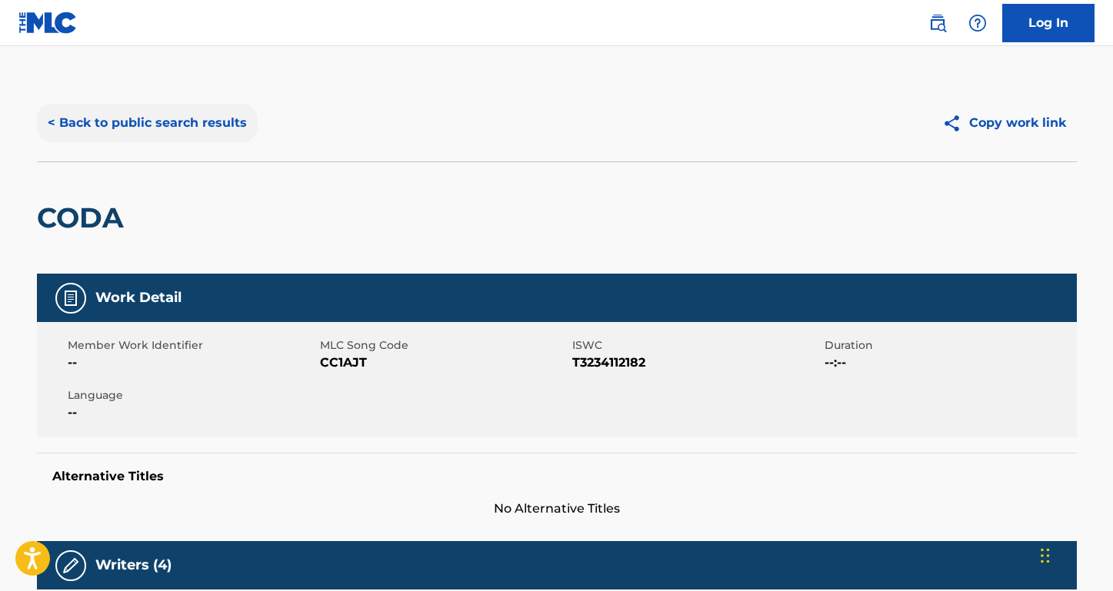
scroll to position [0, 0]
click at [197, 127] on button "< Back to public search results" at bounding box center [147, 123] width 221 height 38
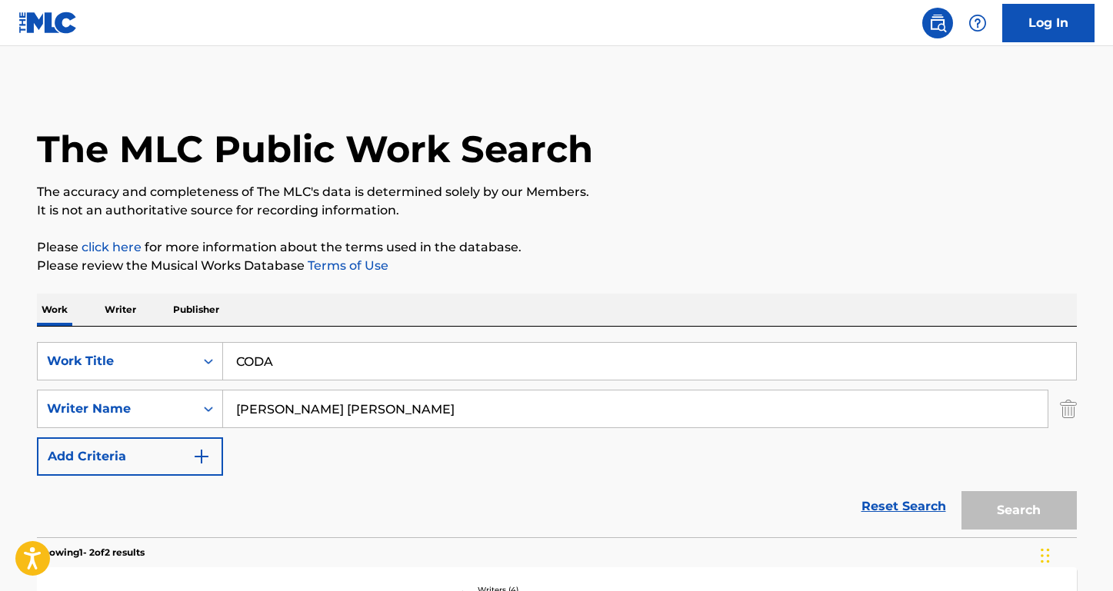
scroll to position [126, 0]
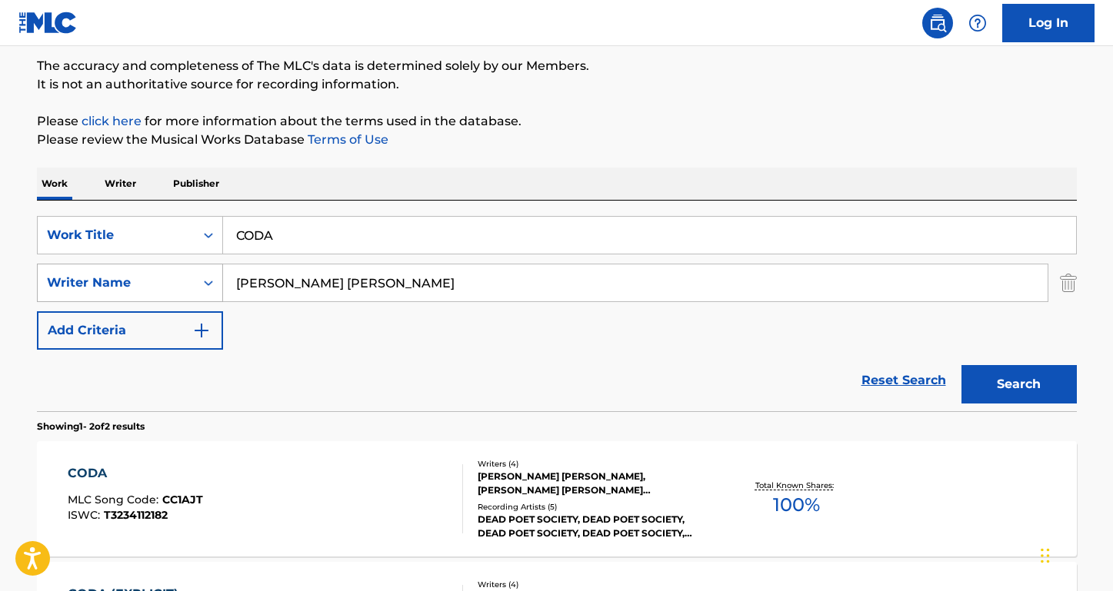
paste input "[PERSON_NAME]"
drag, startPoint x: 358, startPoint y: 287, endPoint x: 170, endPoint y: 285, distance: 188.4
click at [171, 286] on div "SearchWithCriteria160b527d-3650-439b-a04f-cafcfb0c581e Writer Name [PERSON_NAME]" at bounding box center [557, 283] width 1040 height 38
type input "[PERSON_NAME]"
drag, startPoint x: 295, startPoint y: 242, endPoint x: 207, endPoint y: 241, distance: 87.7
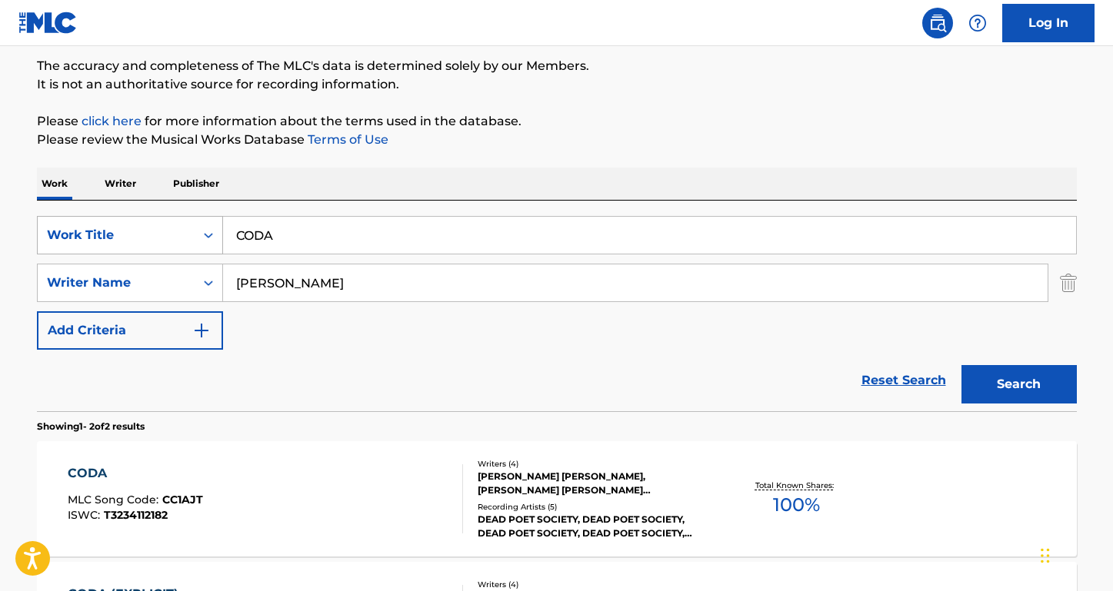
click at [207, 241] on div "SearchWithCriteria947fe26c-4eb3-4423-97b6-ab0c4cf5d48e Work Title CODA" at bounding box center [557, 235] width 1040 height 38
type input "RED LETTERS"
click at [1018, 385] on button "Search" at bounding box center [1018, 384] width 115 height 38
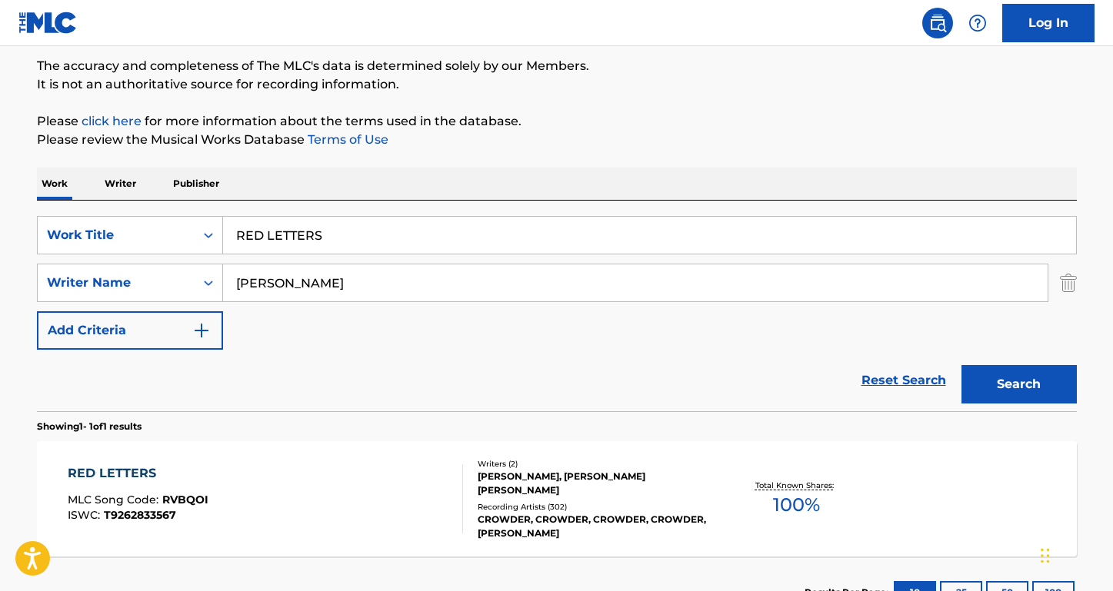
click at [149, 473] on div "RED LETTERS" at bounding box center [138, 473] width 141 height 18
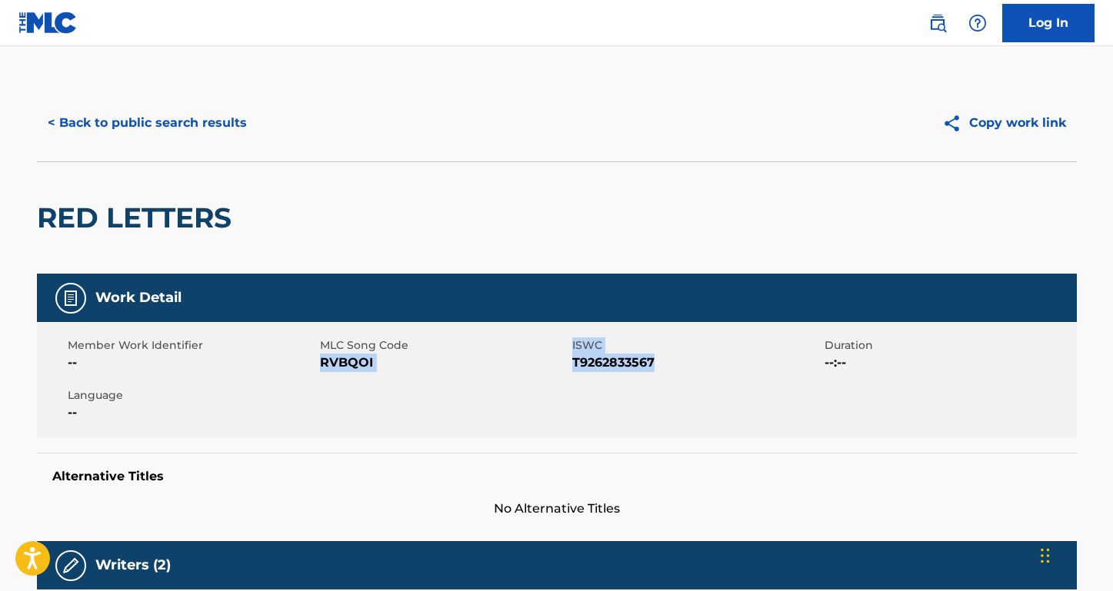
drag, startPoint x: 653, startPoint y: 363, endPoint x: 322, endPoint y: 365, distance: 330.7
click at [322, 365] on div "Member Work Identifier -- MLC Song Code RVBQOI ISWC T9262833567 Duration --:-- …" at bounding box center [557, 379] width 1040 height 115
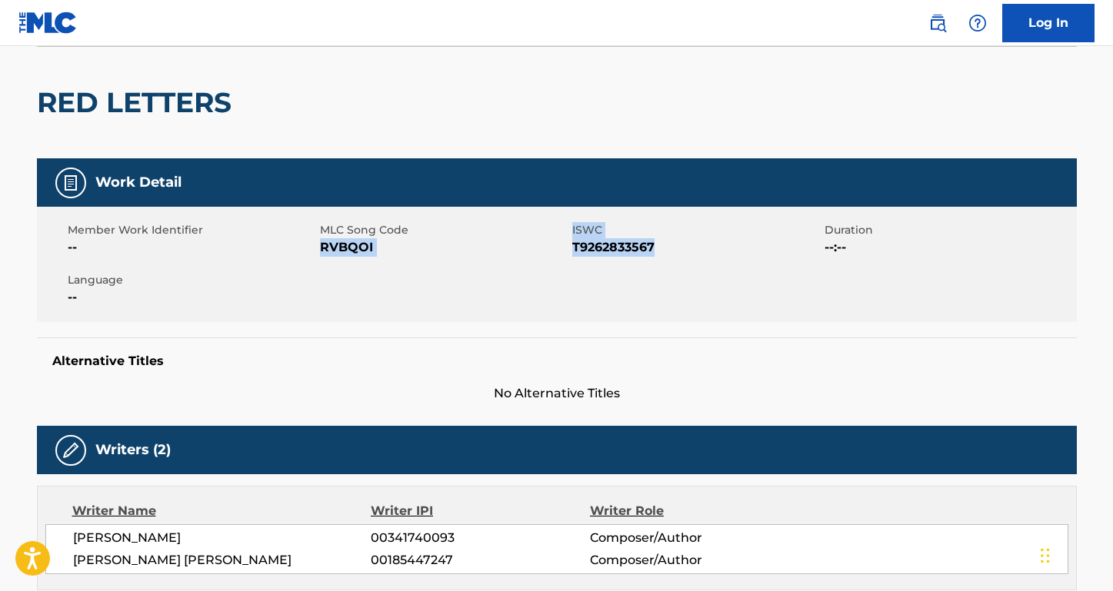
scroll to position [335, 0]
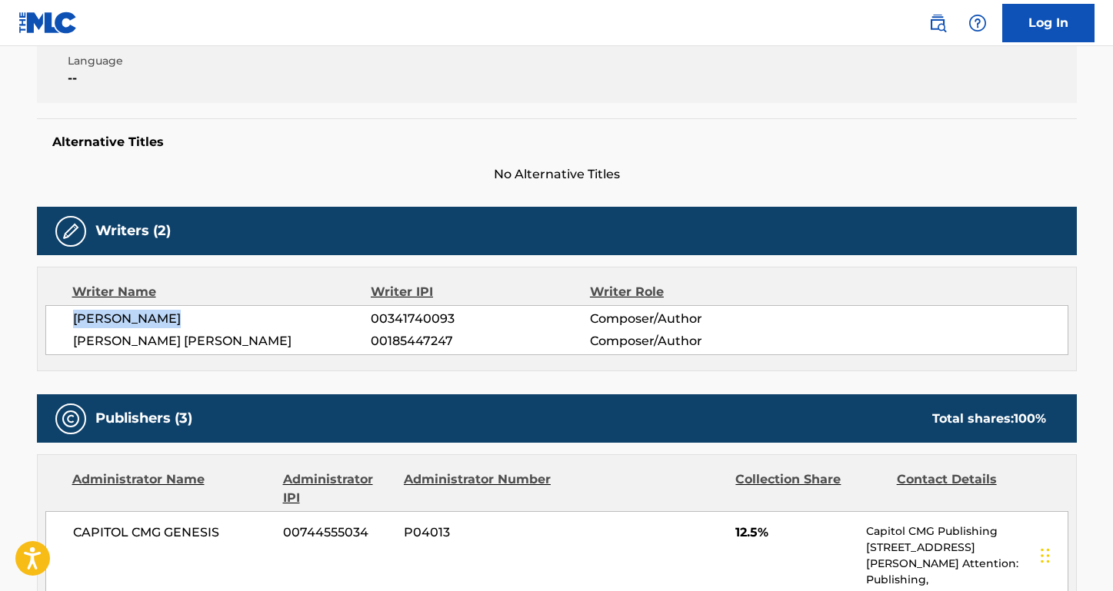
drag, startPoint x: 208, startPoint y: 318, endPoint x: 11, endPoint y: 318, distance: 197.6
drag, startPoint x: 222, startPoint y: 339, endPoint x: 37, endPoint y: 341, distance: 185.3
click at [37, 341] on div "Writer Name Writer IPI Writer Role [PERSON_NAME] 00341740093 Composer/Author [P…" at bounding box center [557, 319] width 1040 height 105
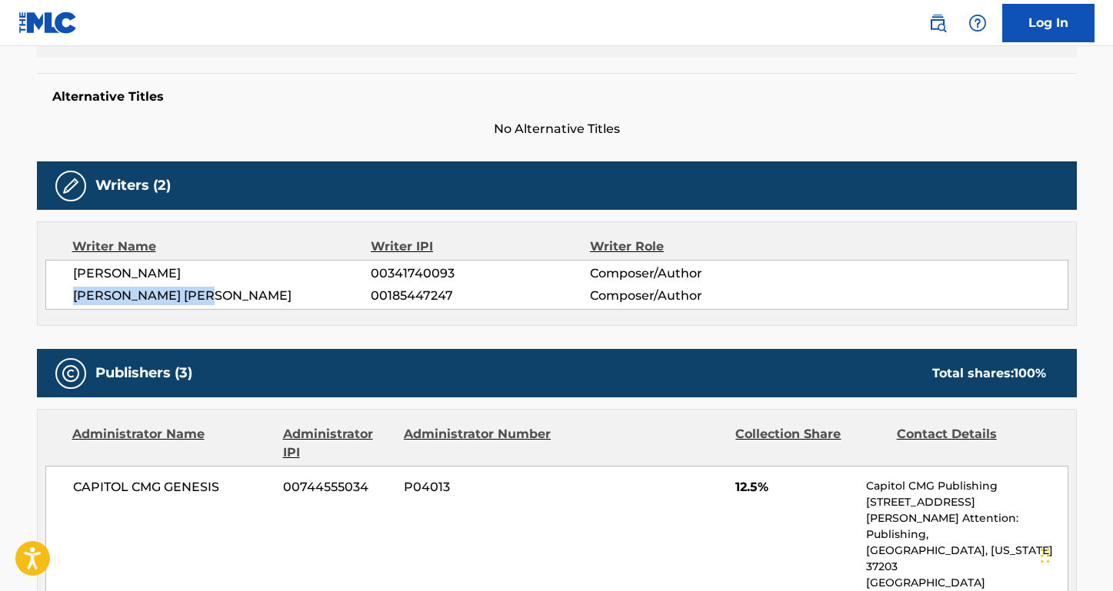
scroll to position [462, 0]
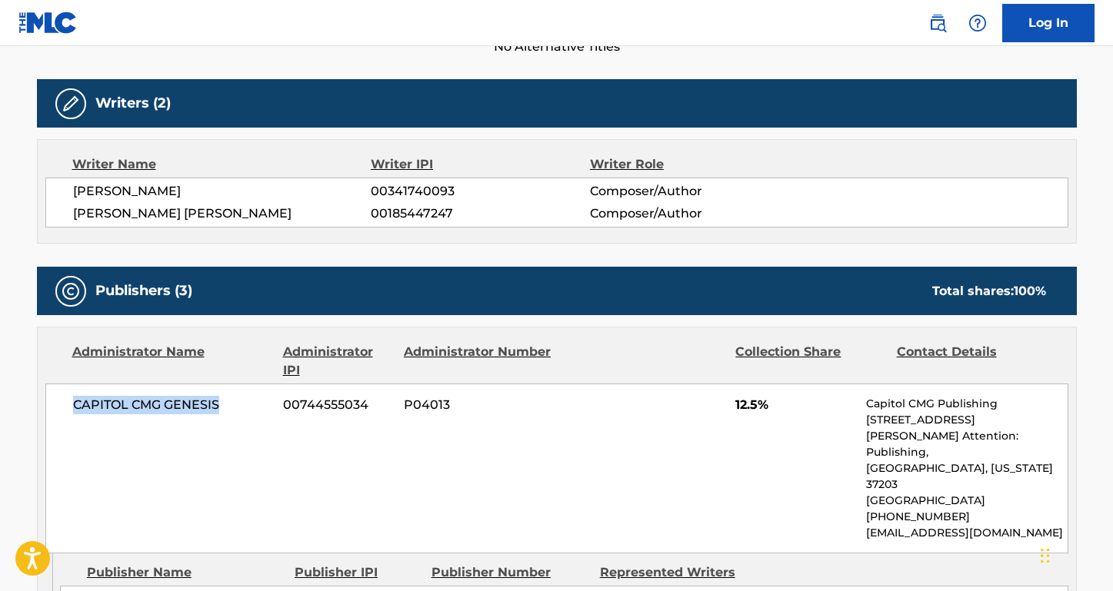
drag, startPoint x: 231, startPoint y: 408, endPoint x: 40, endPoint y: 407, distance: 191.5
click at [40, 407] on div "Administrator Name Administrator IPI Administrator Number Collection Share Cont…" at bounding box center [557, 441] width 1038 height 226
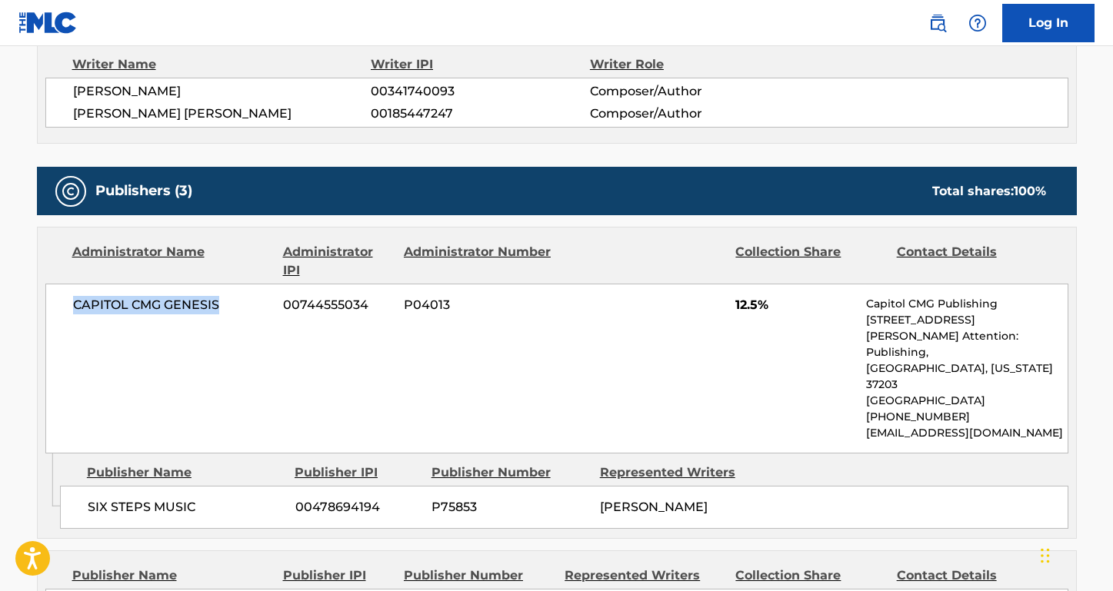
scroll to position [664, 0]
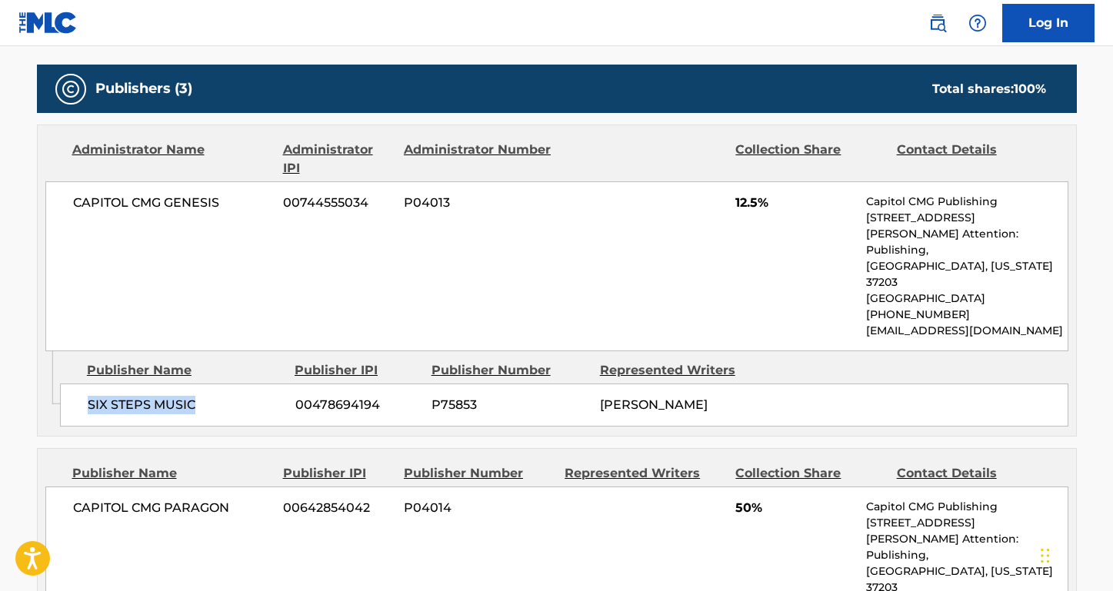
drag, startPoint x: 204, startPoint y: 393, endPoint x: 72, endPoint y: 393, distance: 132.3
click at [72, 393] on div "SIX STEPS MUSIC 00478694194 P75853 [PERSON_NAME]" at bounding box center [564, 405] width 1008 height 43
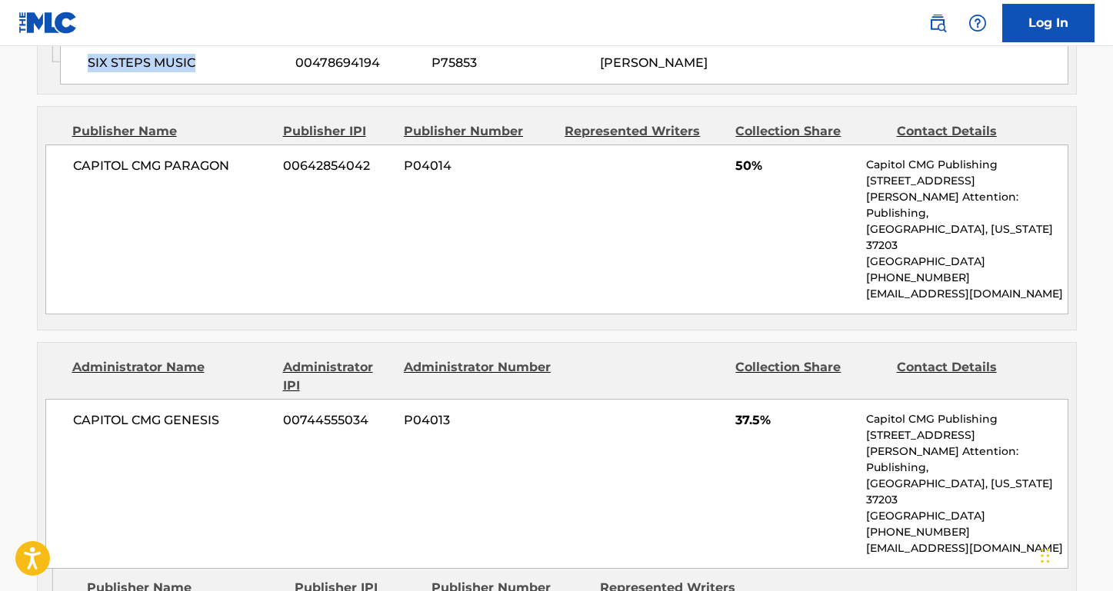
scroll to position [1140, 0]
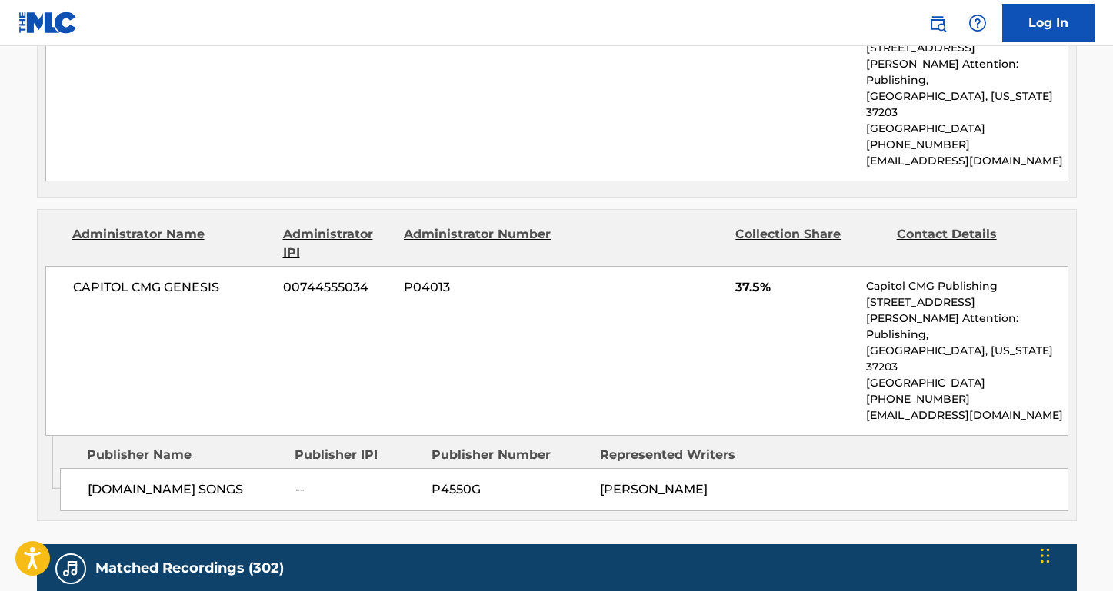
drag, startPoint x: 166, startPoint y: 455, endPoint x: 68, endPoint y: 441, distance: 99.5
click at [68, 468] on div "[DOMAIN_NAME] SONGS -- P4550G [PERSON_NAME]" at bounding box center [564, 489] width 1008 height 43
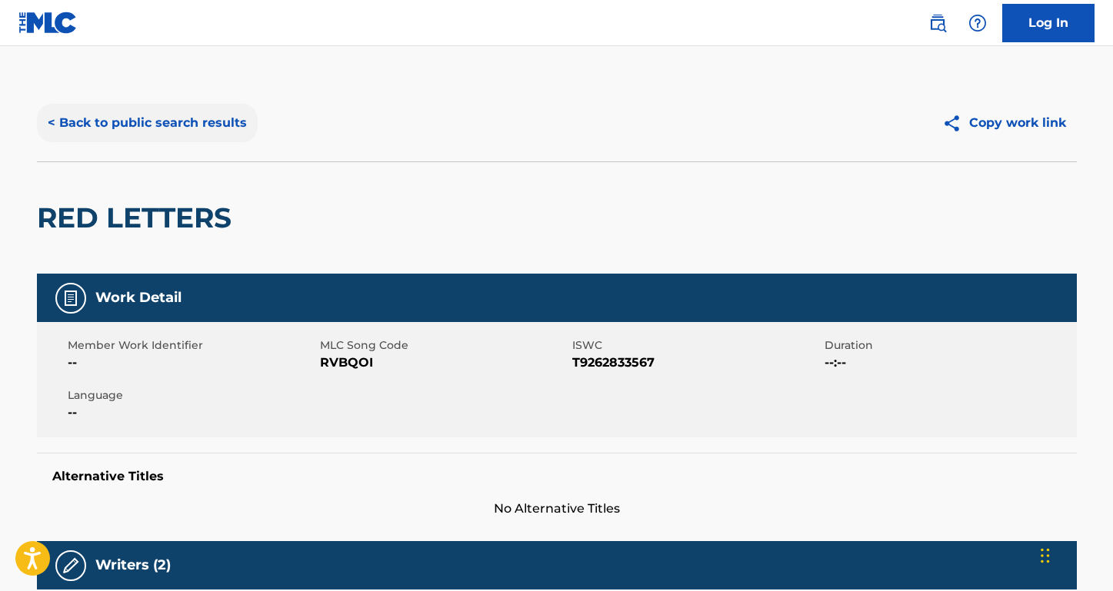
click at [238, 130] on button "< Back to public search results" at bounding box center [147, 123] width 221 height 38
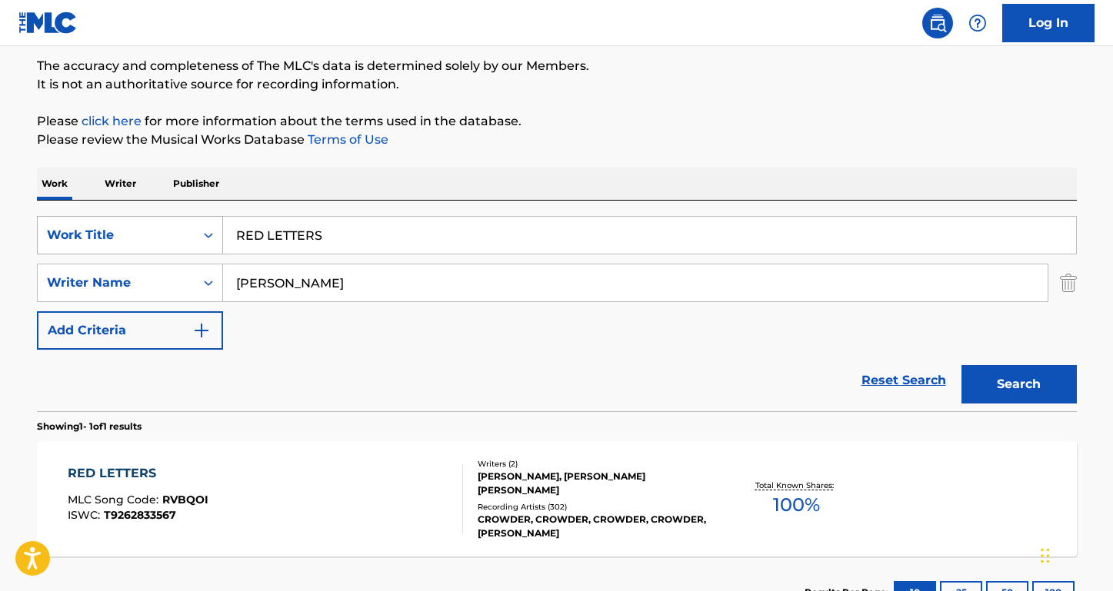
drag, startPoint x: 332, startPoint y: 237, endPoint x: 174, endPoint y: 237, distance: 158.4
click at [174, 237] on div "SearchWithCriteria947fe26c-4eb3-4423-97b6-ab0c4cf5d48e Work Title RED LETTERS" at bounding box center [557, 235] width 1040 height 38
paste input "[PERSON_NAME] Make a Liar"
drag, startPoint x: 326, startPoint y: 236, endPoint x: 198, endPoint y: 236, distance: 128.4
click at [198, 236] on div "SearchWithCriteria947fe26c-4eb3-4423-97b6-ab0c4cf5d48e Work Title [PERSON_NAME]…" at bounding box center [557, 235] width 1040 height 38
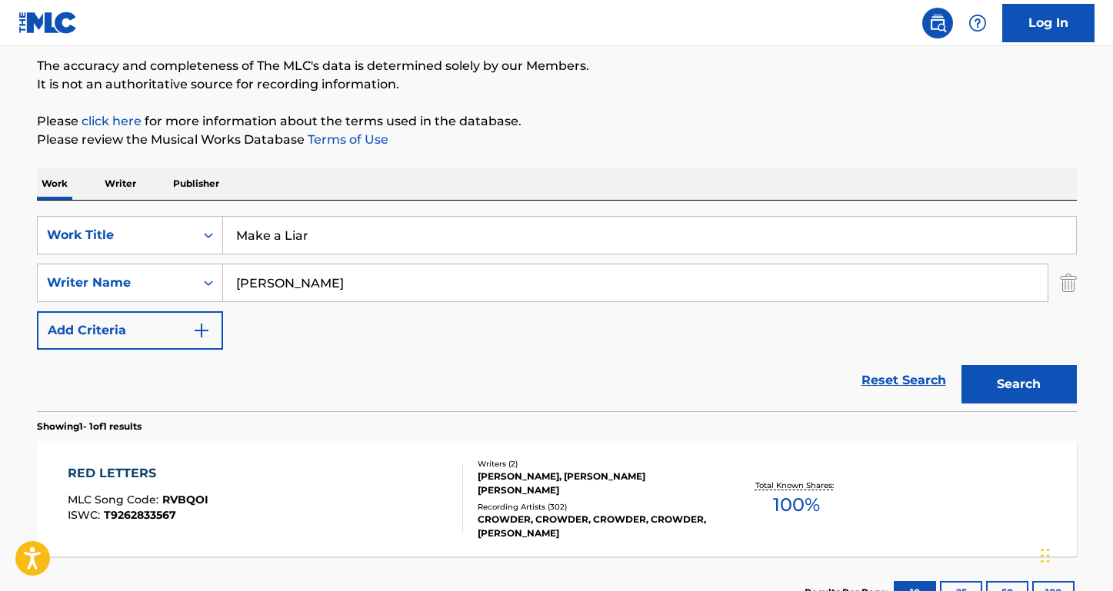
type input "Make a Liar"
drag, startPoint x: 351, startPoint y: 280, endPoint x: 118, endPoint y: 272, distance: 233.9
click at [118, 272] on div "SearchWithCriteria160b527d-3650-439b-a04f-cafcfb0c581e Writer Name [PERSON_NAME]" at bounding box center [557, 283] width 1040 height 38
paste input "[PERSON_NAME]"
type input "[PERSON_NAME]"
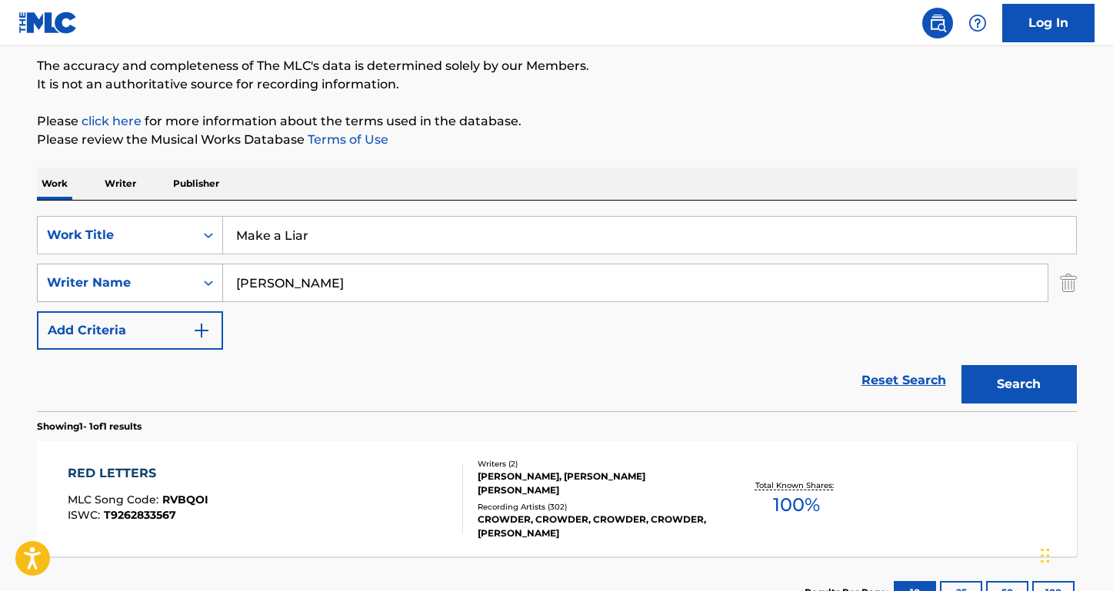
click at [1018, 385] on button "Search" at bounding box center [1018, 384] width 115 height 38
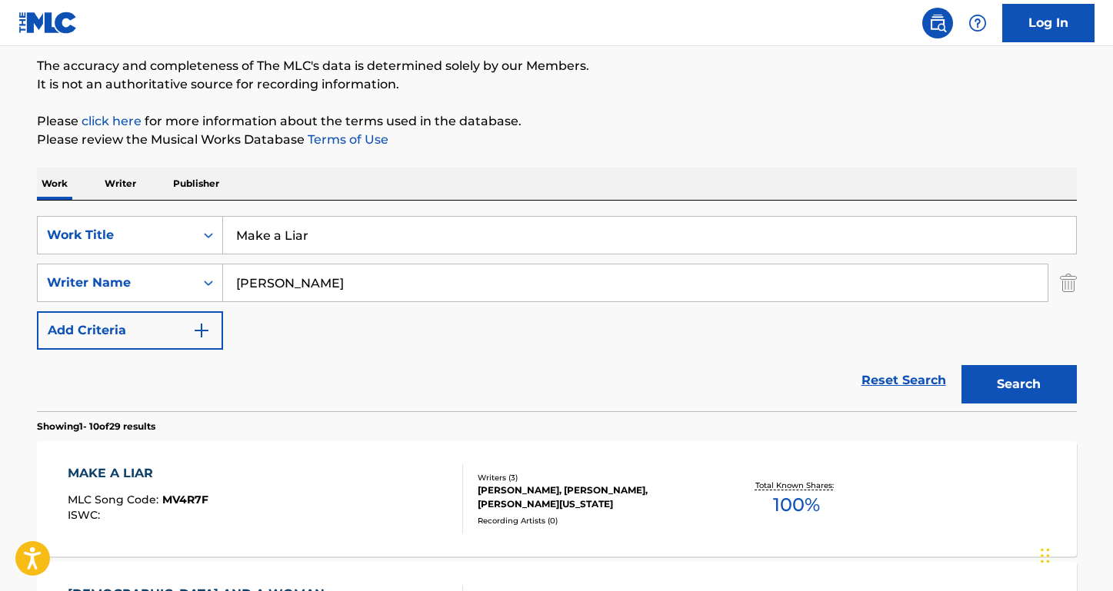
click at [137, 471] on div "MAKE A LIAR" at bounding box center [138, 473] width 141 height 18
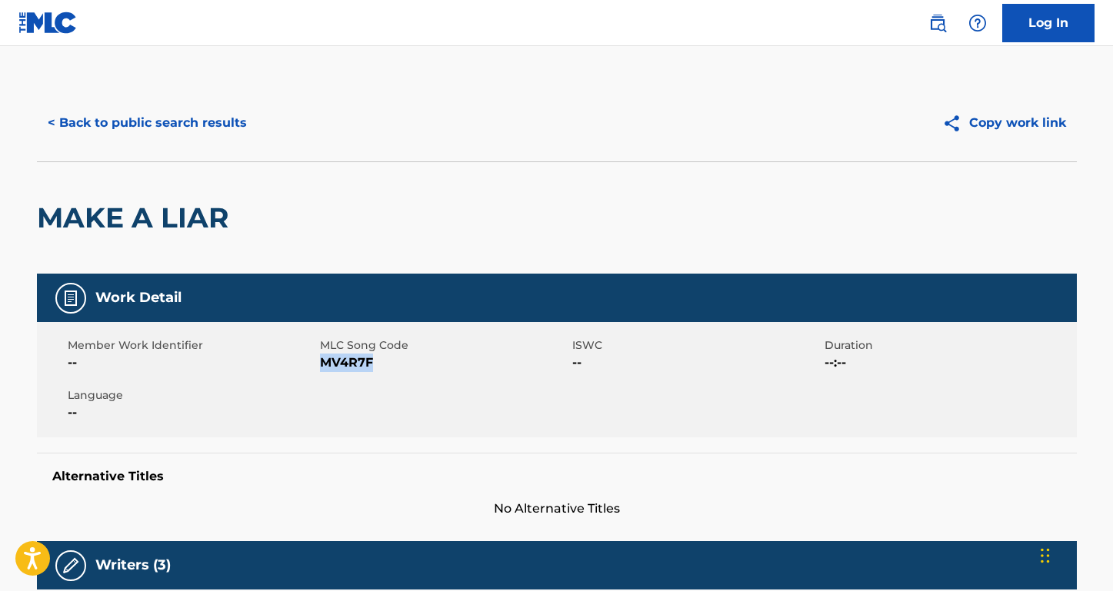
drag, startPoint x: 390, startPoint y: 368, endPoint x: 329, endPoint y: 354, distance: 62.3
click at [320, 366] on span "MV4R7F" at bounding box center [444, 363] width 248 height 18
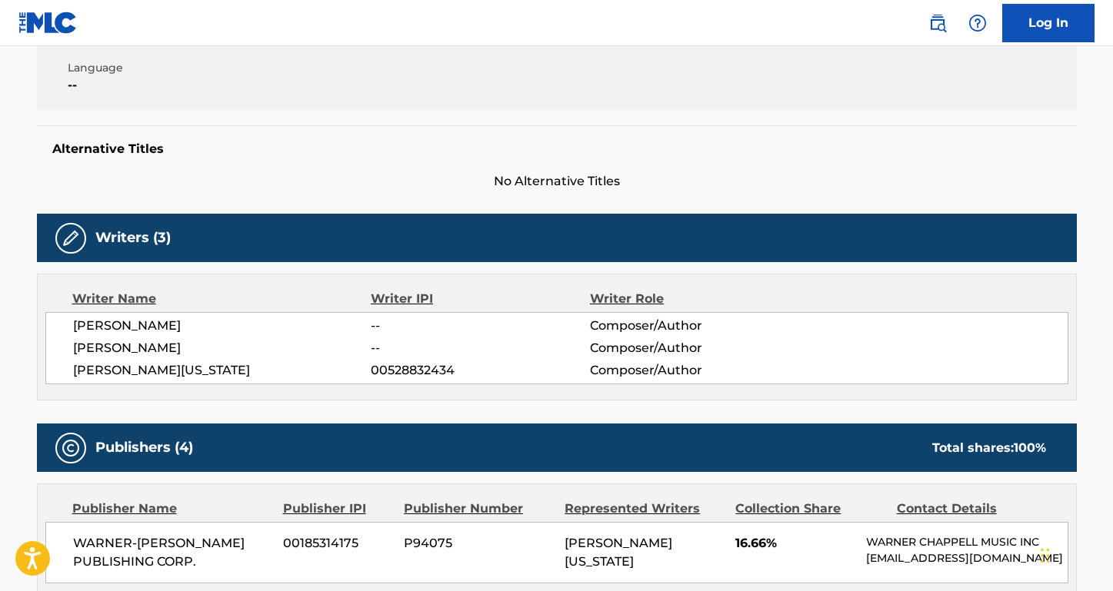
scroll to position [345, 0]
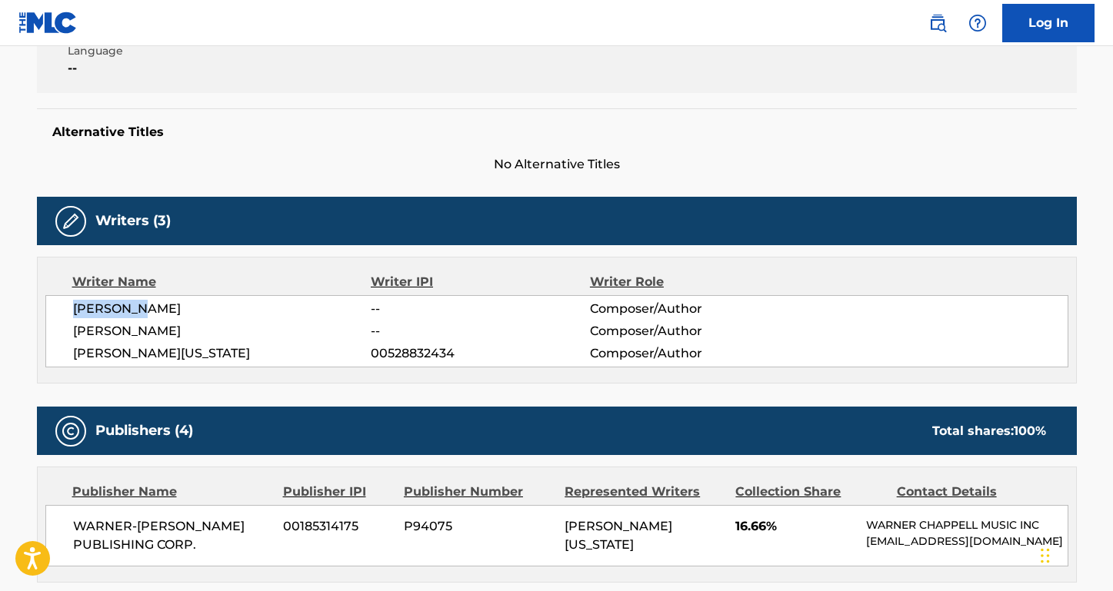
drag, startPoint x: 179, startPoint y: 310, endPoint x: 19, endPoint y: 310, distance: 160.0
click at [19, 310] on div "< Back to public search results Copy work link MAKE A LIAR Work Detail Member W…" at bounding box center [556, 552] width 1077 height 1624
drag, startPoint x: 191, startPoint y: 359, endPoint x: 54, endPoint y: 359, distance: 137.7
click at [54, 359] on div "[PERSON_NAME] -- Composer/Author [PERSON_NAME] -- Composer/Author [PERSON_NAME]…" at bounding box center [556, 331] width 1023 height 72
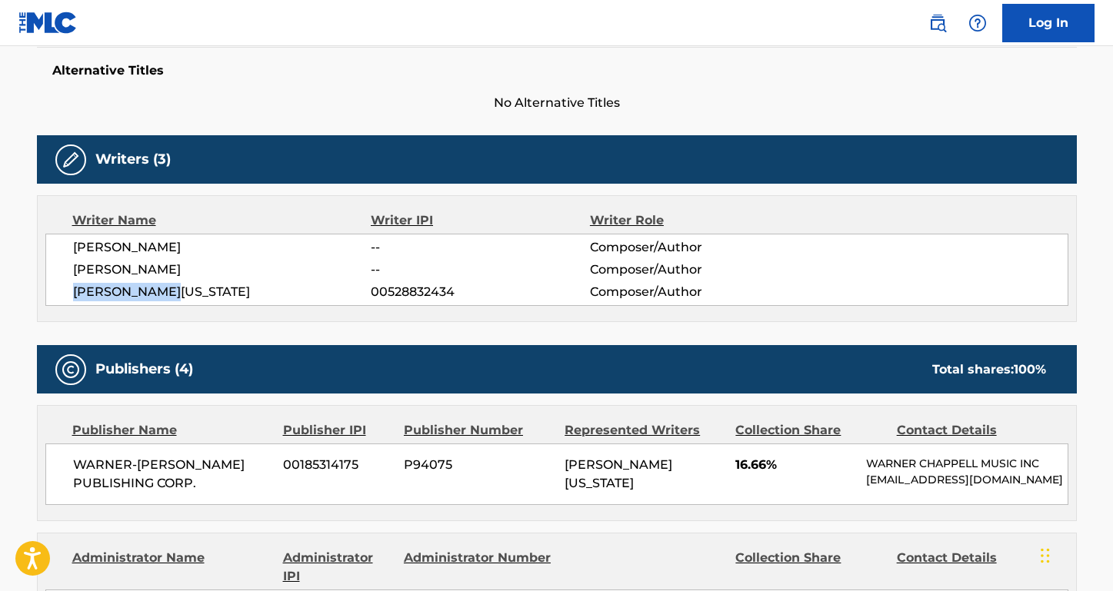
scroll to position [515, 0]
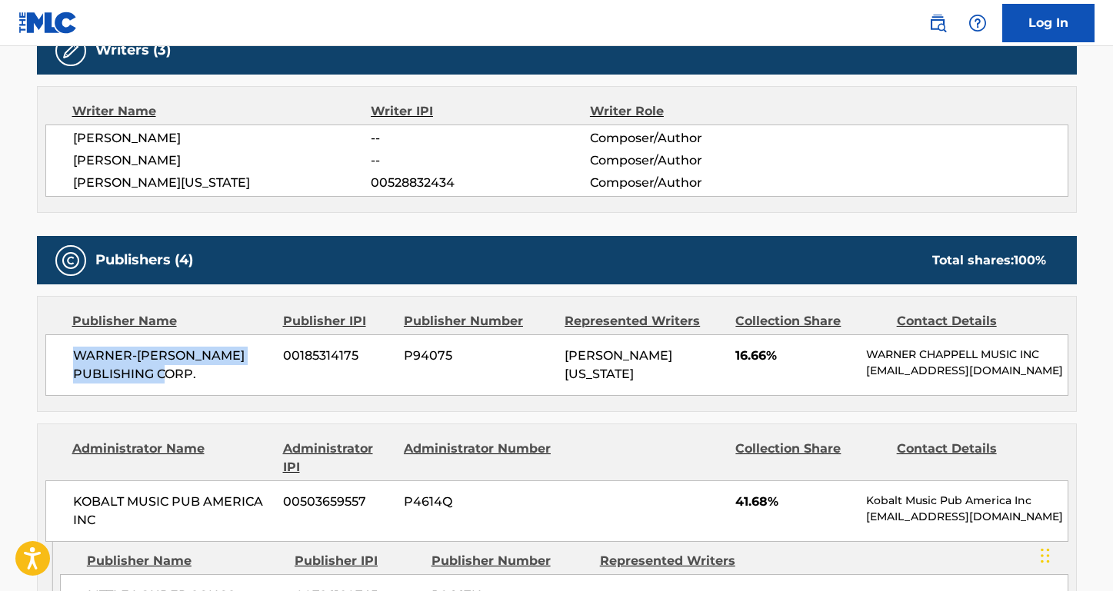
drag, startPoint x: 208, startPoint y: 375, endPoint x: 62, endPoint y: 358, distance: 147.1
click at [62, 358] on div "WARNER-[PERSON_NAME] PUBLISHING CORP. 00185314175 P94075 [PERSON_NAME][US_STATE…" at bounding box center [556, 366] width 1023 height 62
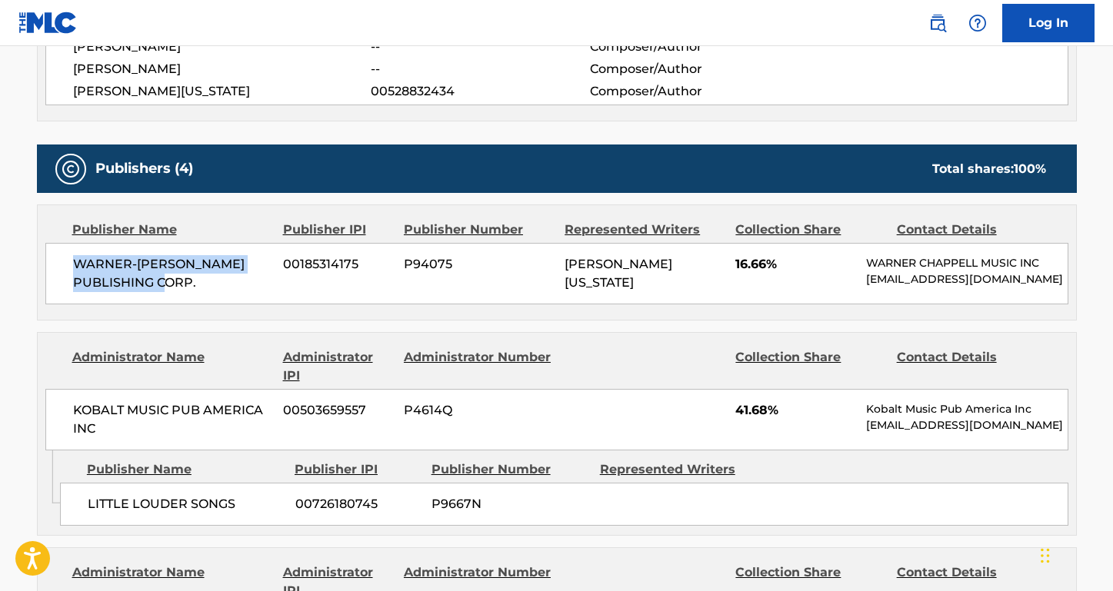
scroll to position [618, 0]
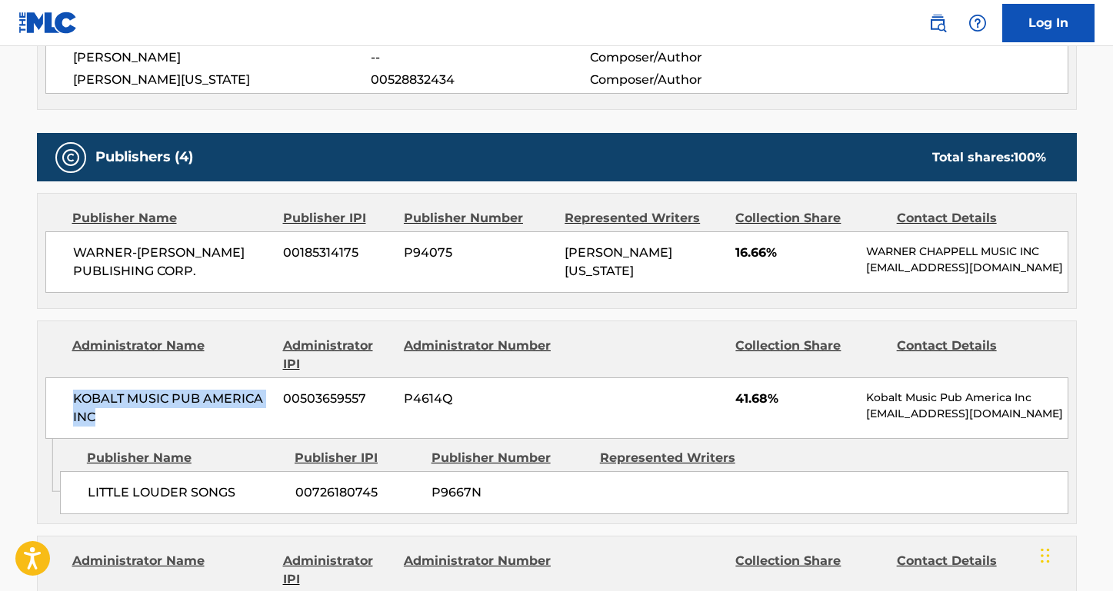
drag, startPoint x: 116, startPoint y: 408, endPoint x: 65, endPoint y: 398, distance: 51.7
click at [65, 398] on div "KOBALT MUSIC PUB AMERICA INC 00503659557 P4614Q 41.68% Kobalt Music Pub America…" at bounding box center [556, 409] width 1023 height 62
click at [732, 6] on nav "Log In" at bounding box center [556, 23] width 1113 height 46
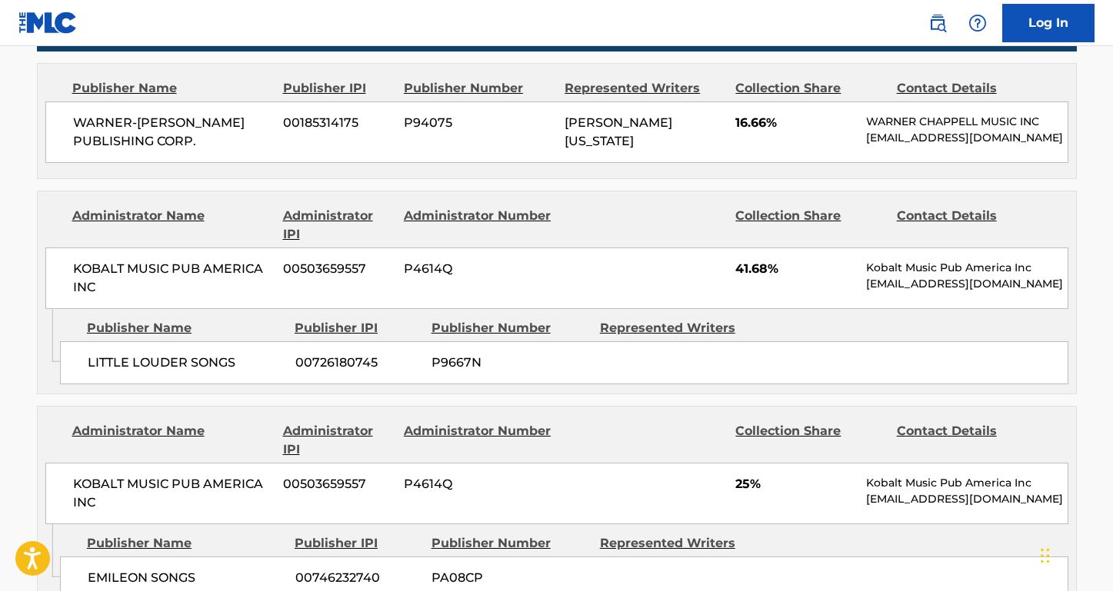
scroll to position [778, 0]
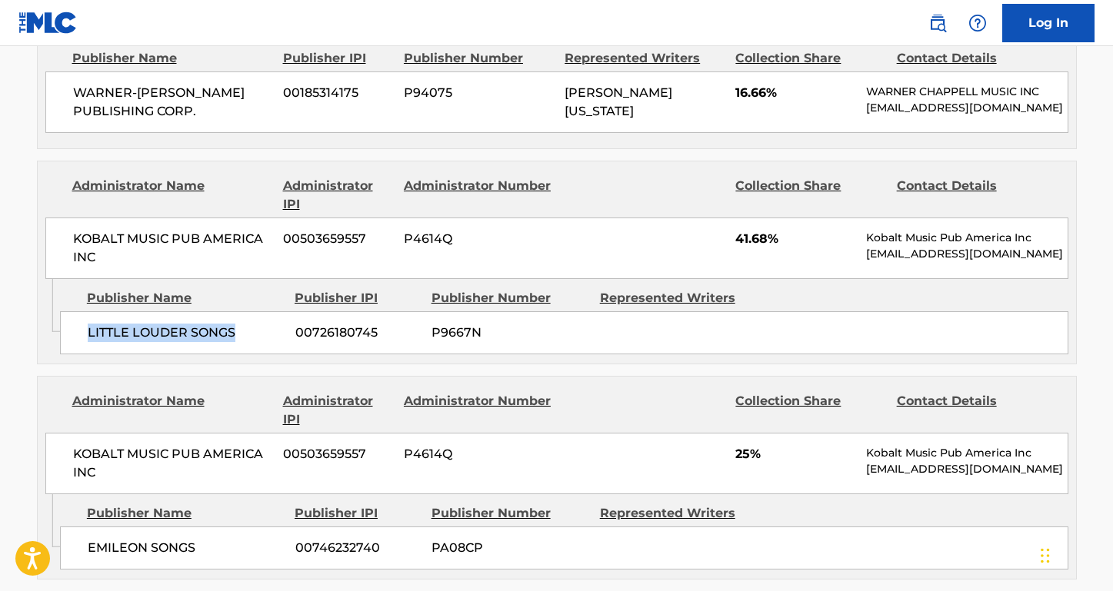
drag, startPoint x: 243, startPoint y: 338, endPoint x: 62, endPoint y: 335, distance: 181.5
click at [62, 335] on div "LITTLE LOUDER SONGS 00726180745 P9667N" at bounding box center [564, 332] width 1008 height 43
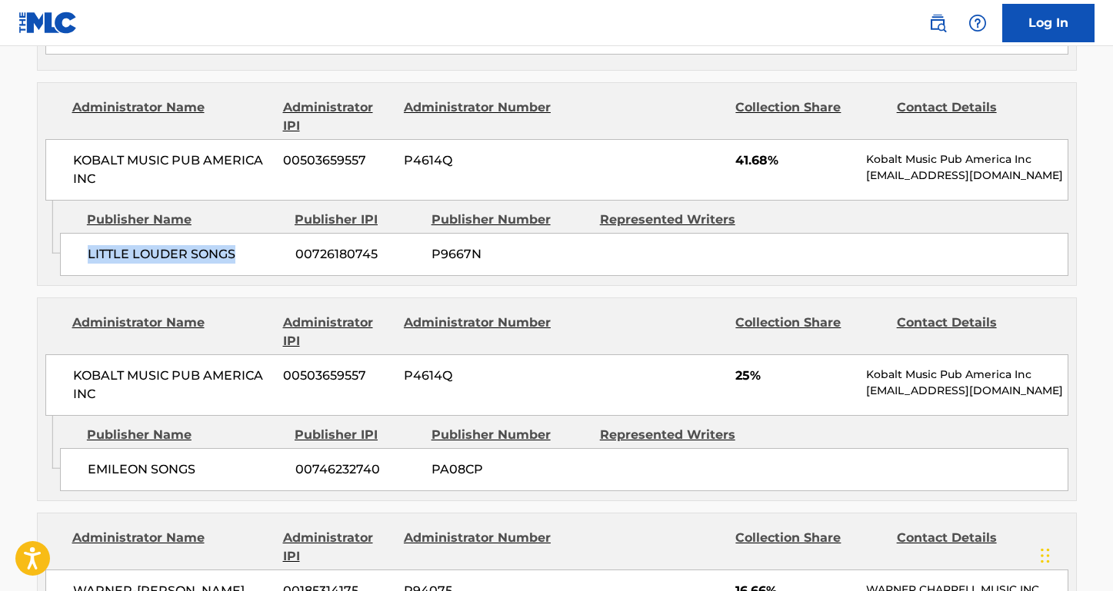
scroll to position [893, 0]
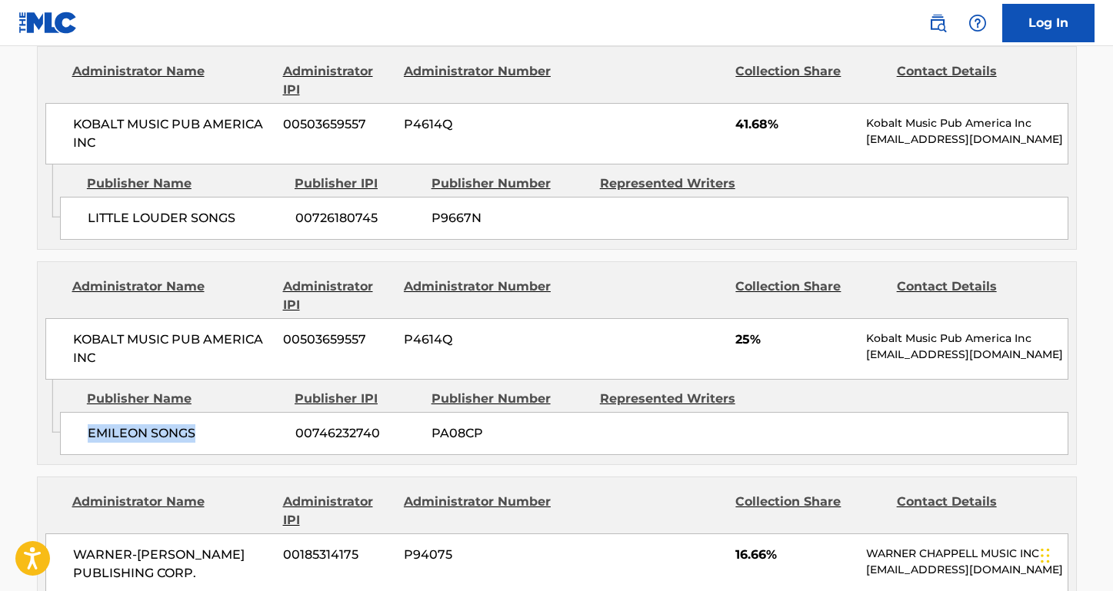
drag, startPoint x: 215, startPoint y: 433, endPoint x: 68, endPoint y: 432, distance: 147.7
click at [68, 432] on div "[PERSON_NAME] SONGS 00746232740 PA08CP" at bounding box center [564, 433] width 1008 height 43
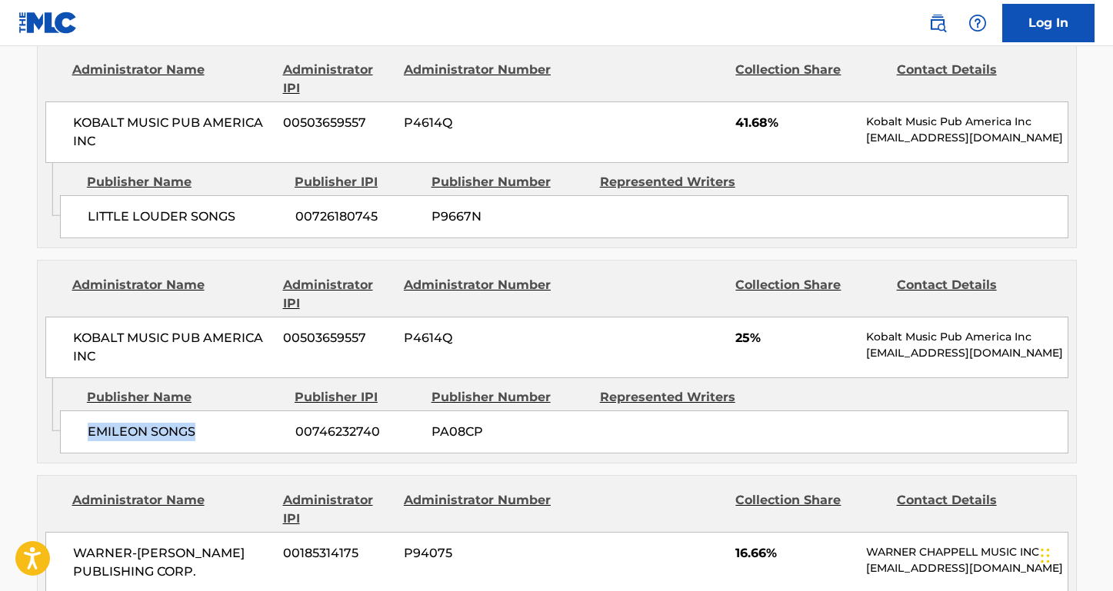
scroll to position [1023, 0]
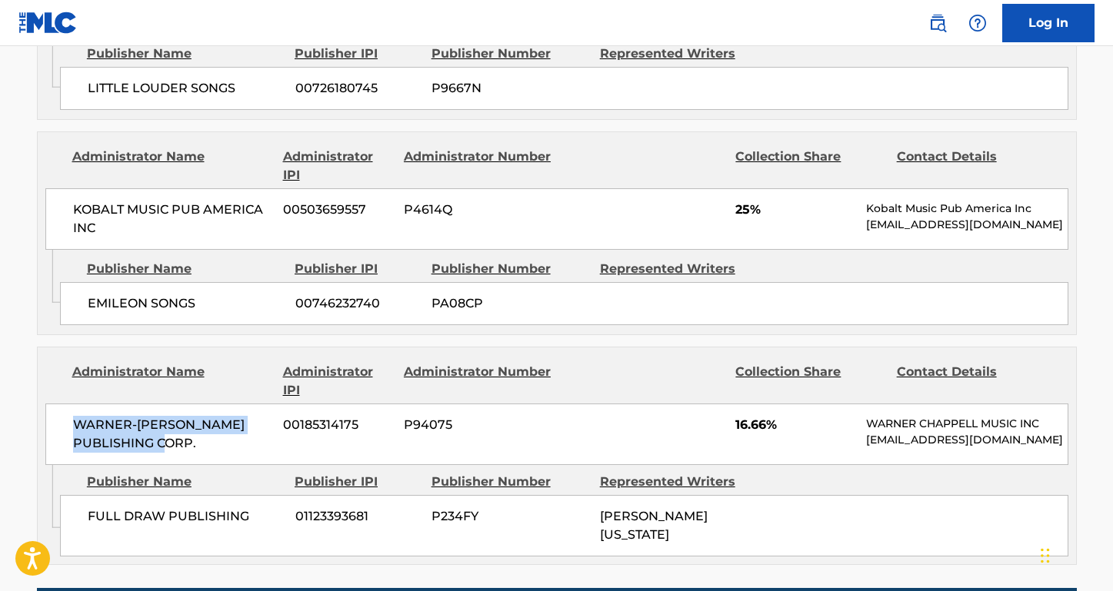
drag, startPoint x: 201, startPoint y: 437, endPoint x: 57, endPoint y: 423, distance: 144.5
click at [57, 423] on div "WARNER-[PERSON_NAME] PUBLISHING CORP. 00185314175 P94075 16.66% [PERSON_NAME] M…" at bounding box center [556, 435] width 1023 height 62
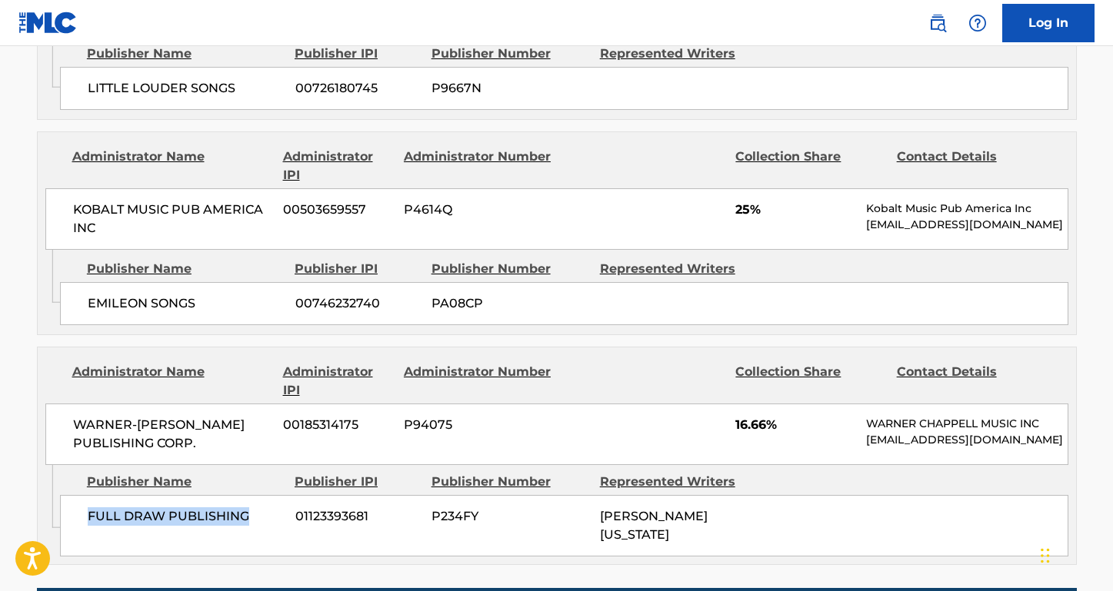
drag, startPoint x: 260, startPoint y: 518, endPoint x: 88, endPoint y: 516, distance: 172.3
click at [88, 516] on span "FULL DRAW PUBLISHING" at bounding box center [186, 517] width 196 height 18
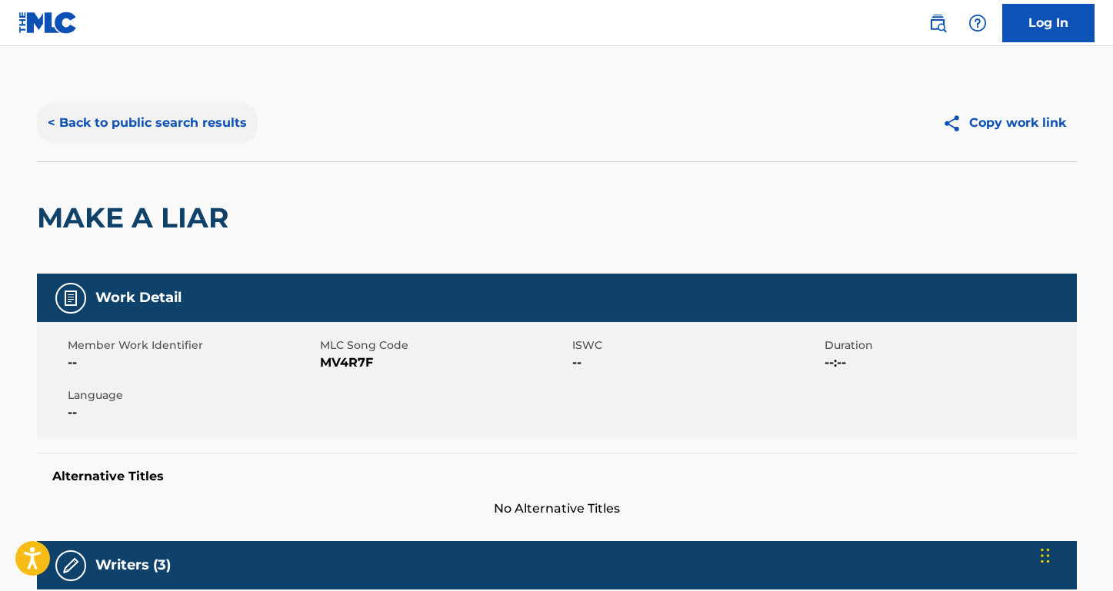
scroll to position [0, 0]
click at [182, 124] on button "< Back to public search results" at bounding box center [147, 123] width 221 height 38
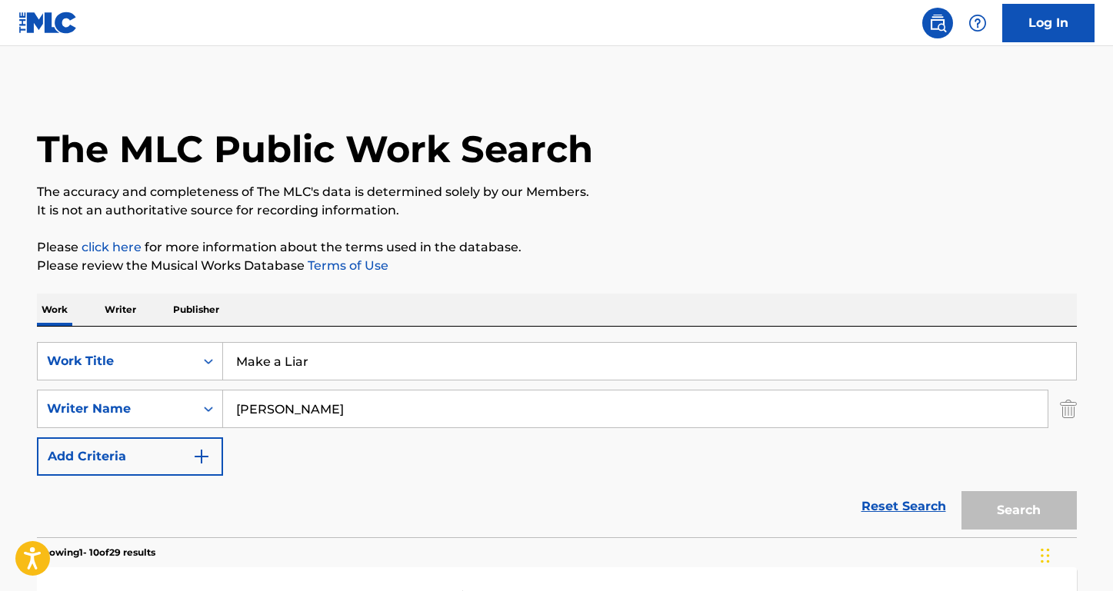
scroll to position [126, 0]
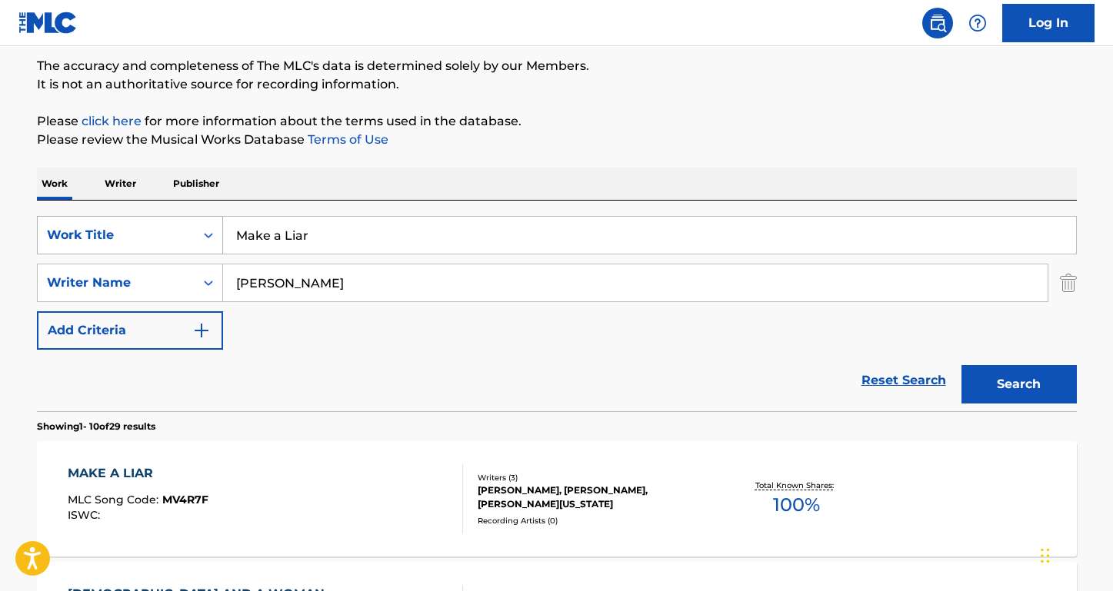
drag, startPoint x: 331, startPoint y: 243, endPoint x: 191, endPoint y: 235, distance: 139.4
click at [191, 235] on div "SearchWithCriteria947fe26c-4eb3-4423-97b6-ab0c4cf5d48e Work Title Make a Liar" at bounding box center [557, 235] width 1040 height 38
type input "she wears my ring"
drag, startPoint x: 240, startPoint y: 290, endPoint x: 35, endPoint y: 277, distance: 205.0
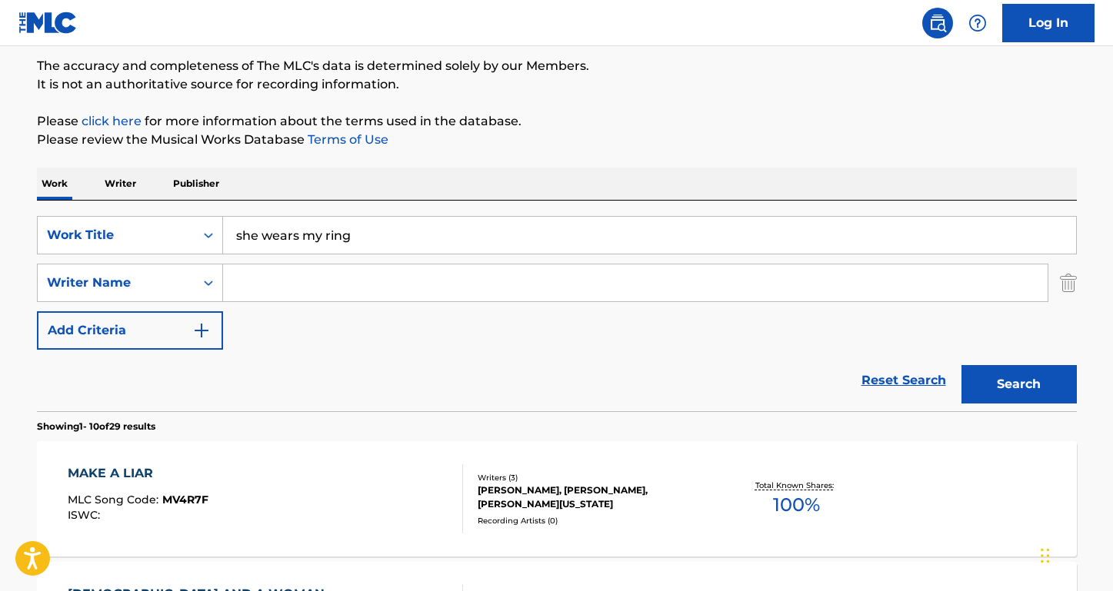
click at [1018, 385] on button "Search" at bounding box center [1018, 384] width 115 height 38
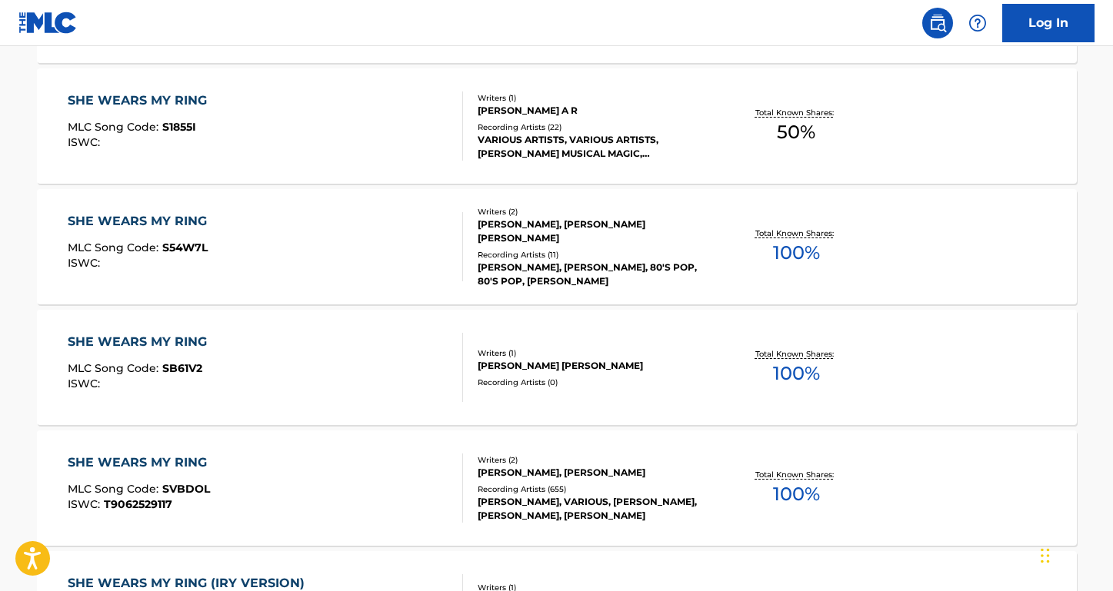
scroll to position [624, 0]
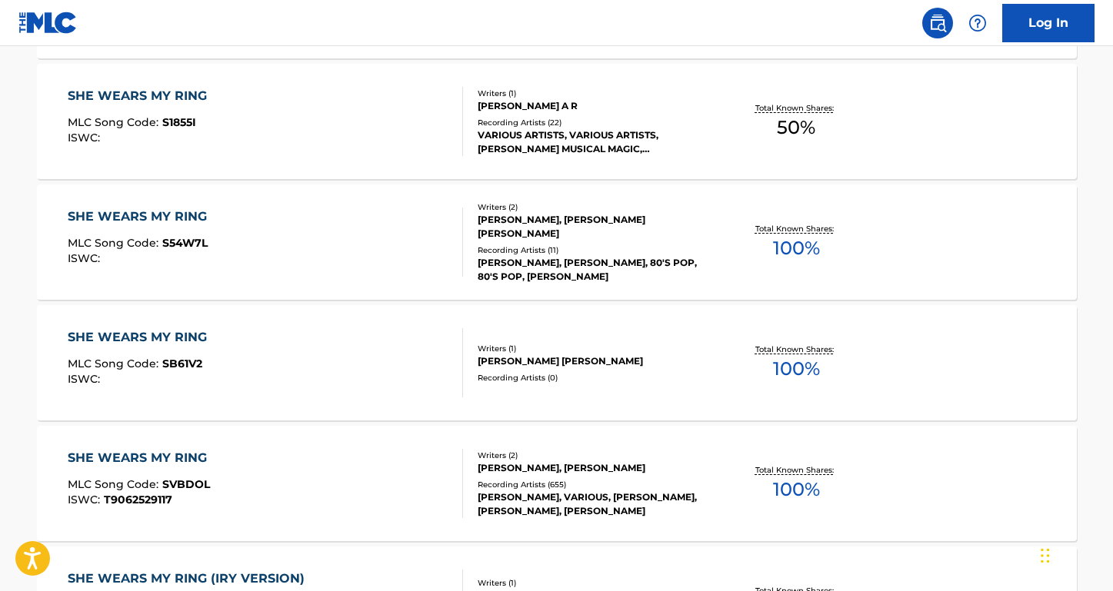
click at [114, 458] on div "SHE WEARS MY RING" at bounding box center [141, 458] width 147 height 18
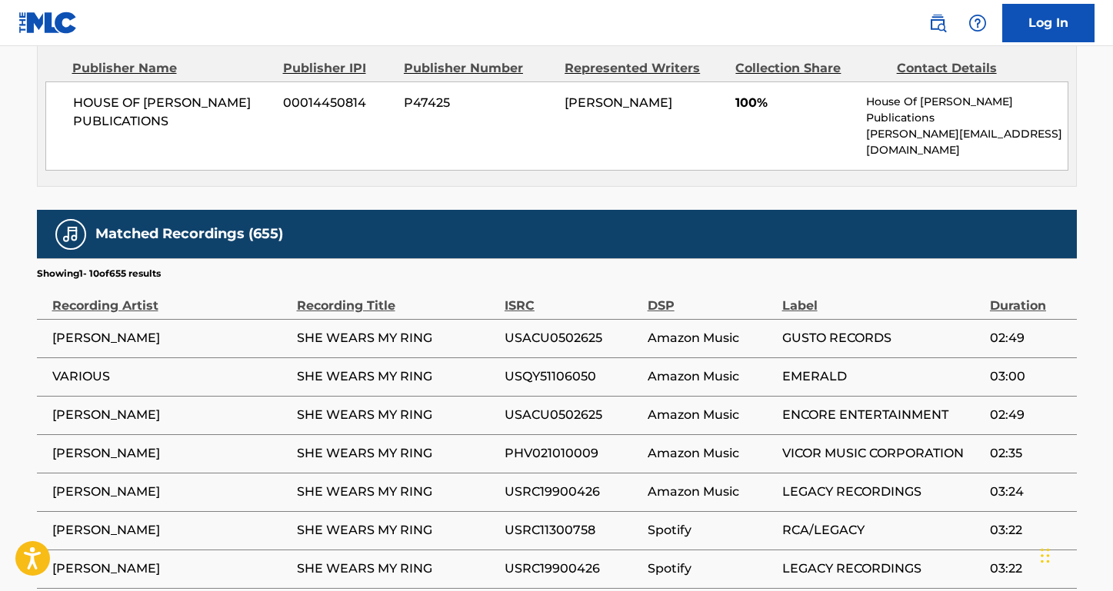
scroll to position [580, 0]
